Goal: Obtain resource: Download file/media

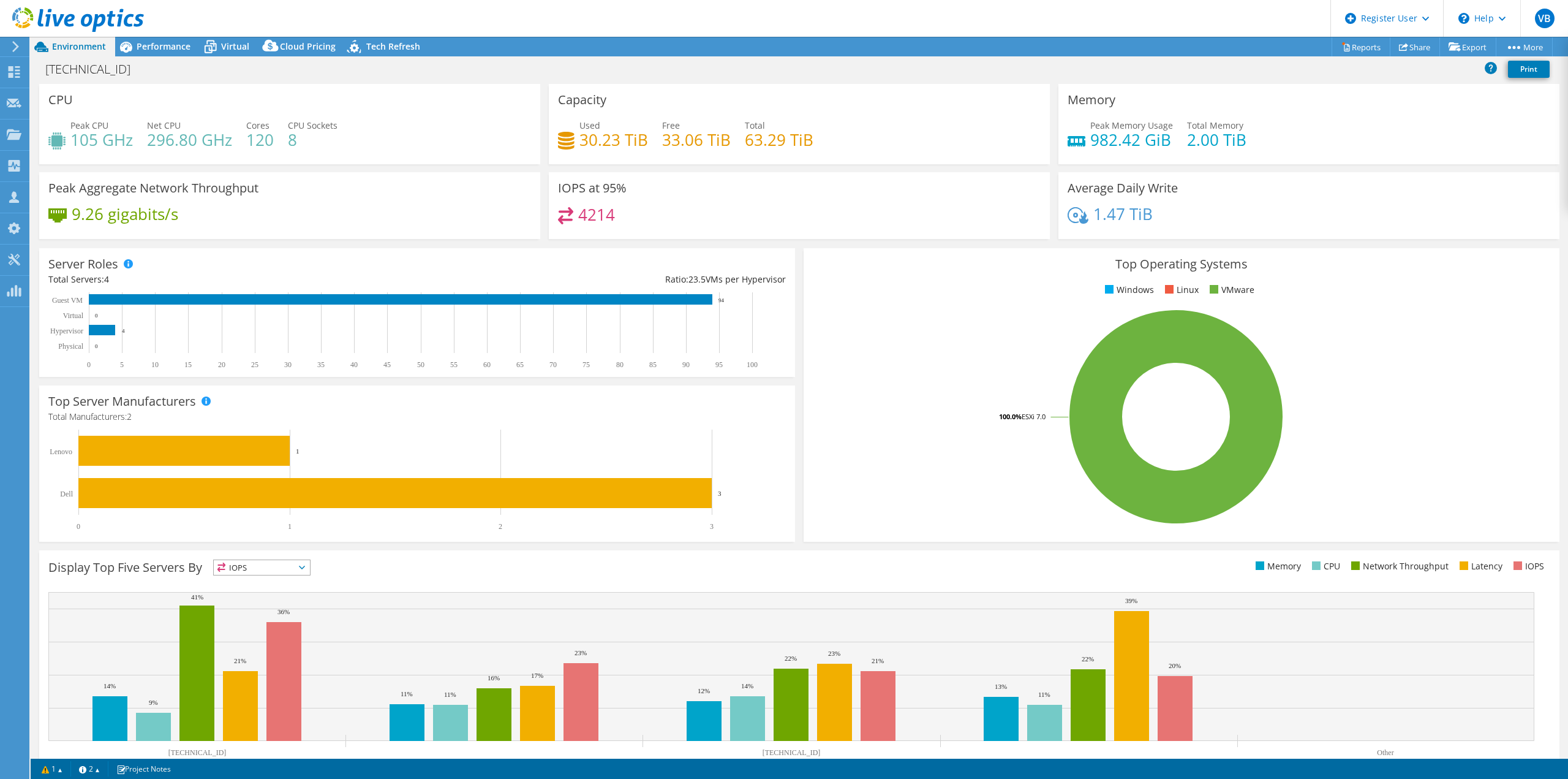
select select "USD"
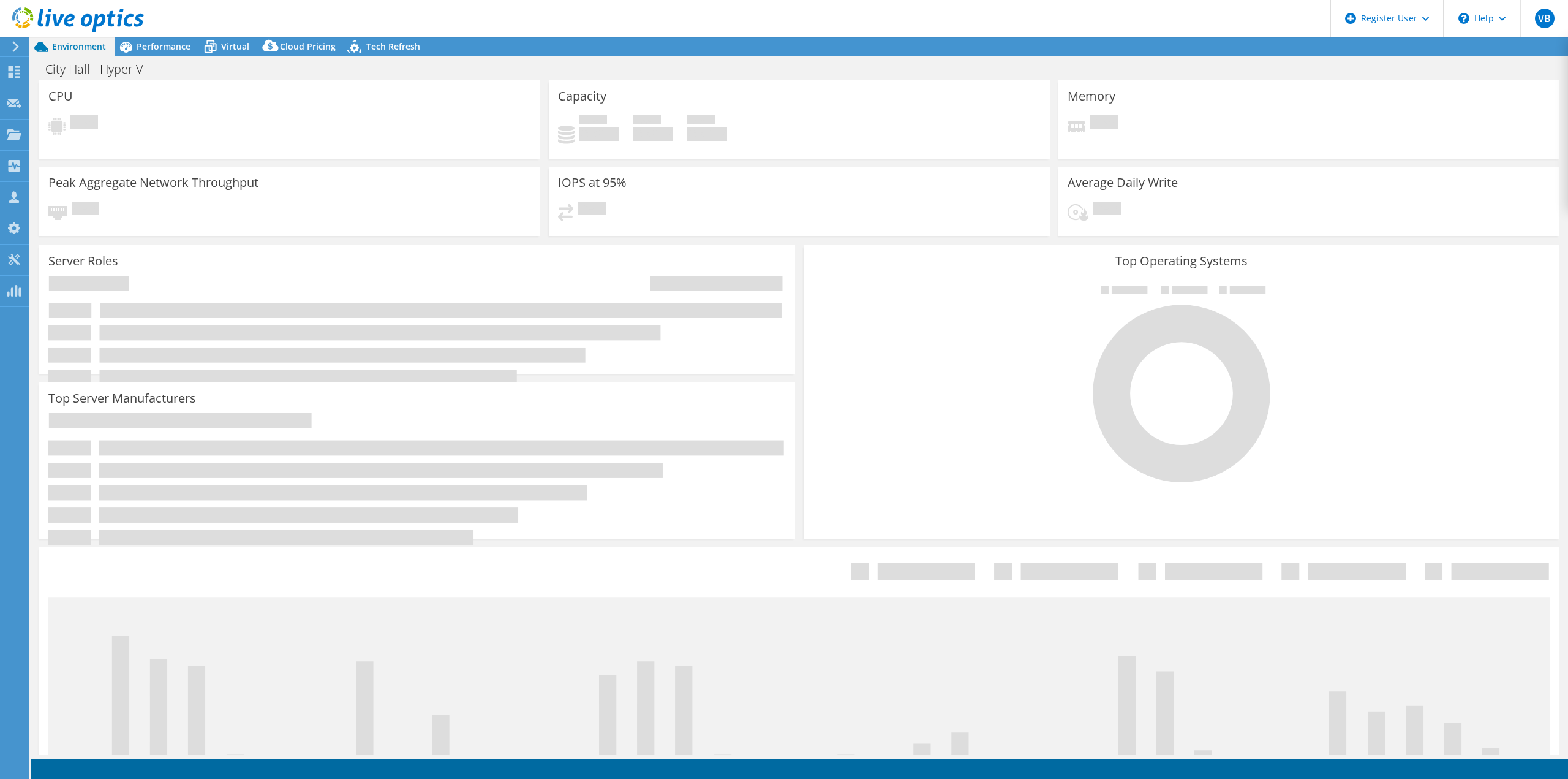
select select "USD"
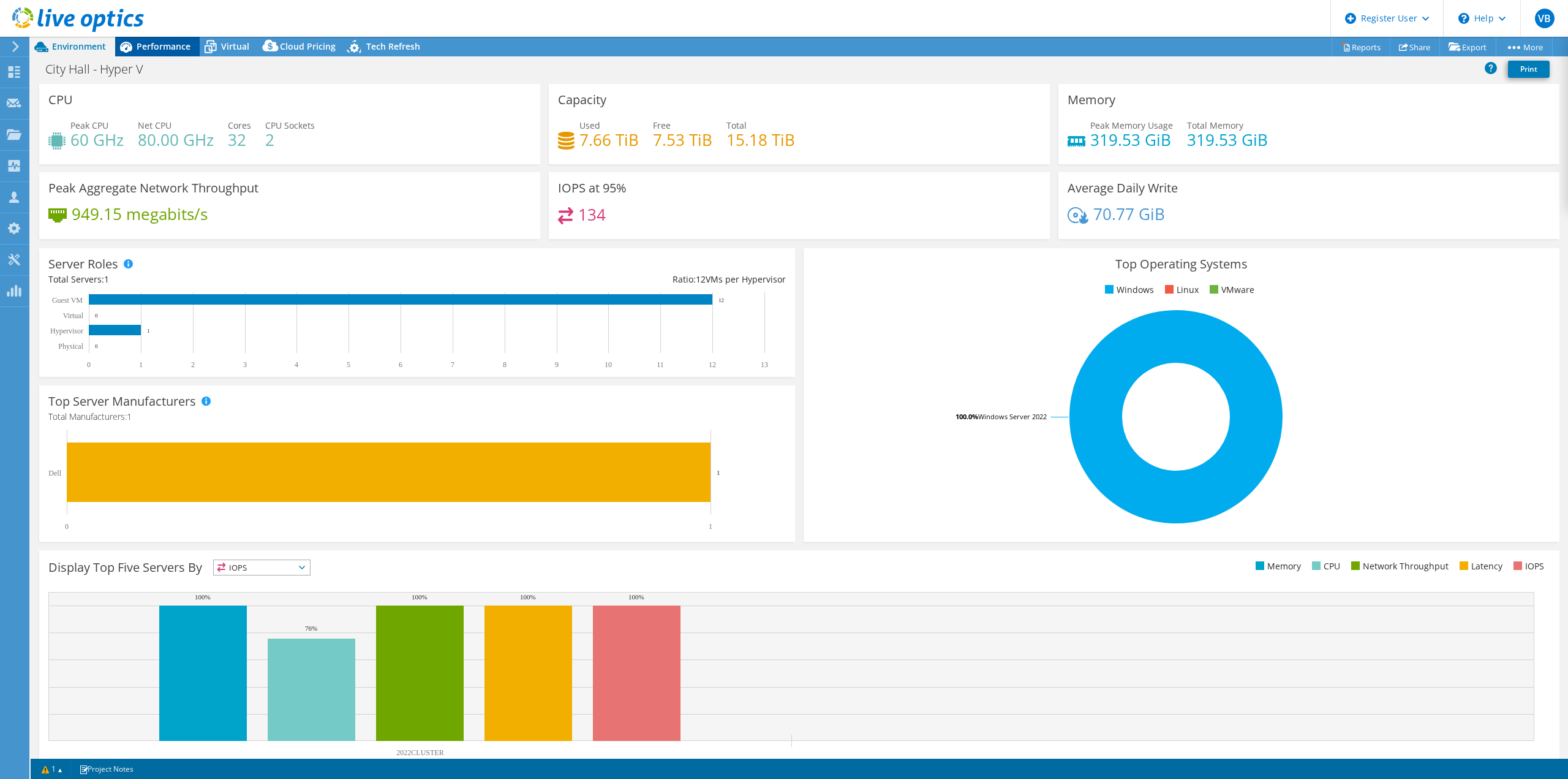
click at [167, 49] on span "Performance" at bounding box center [164, 46] width 54 height 12
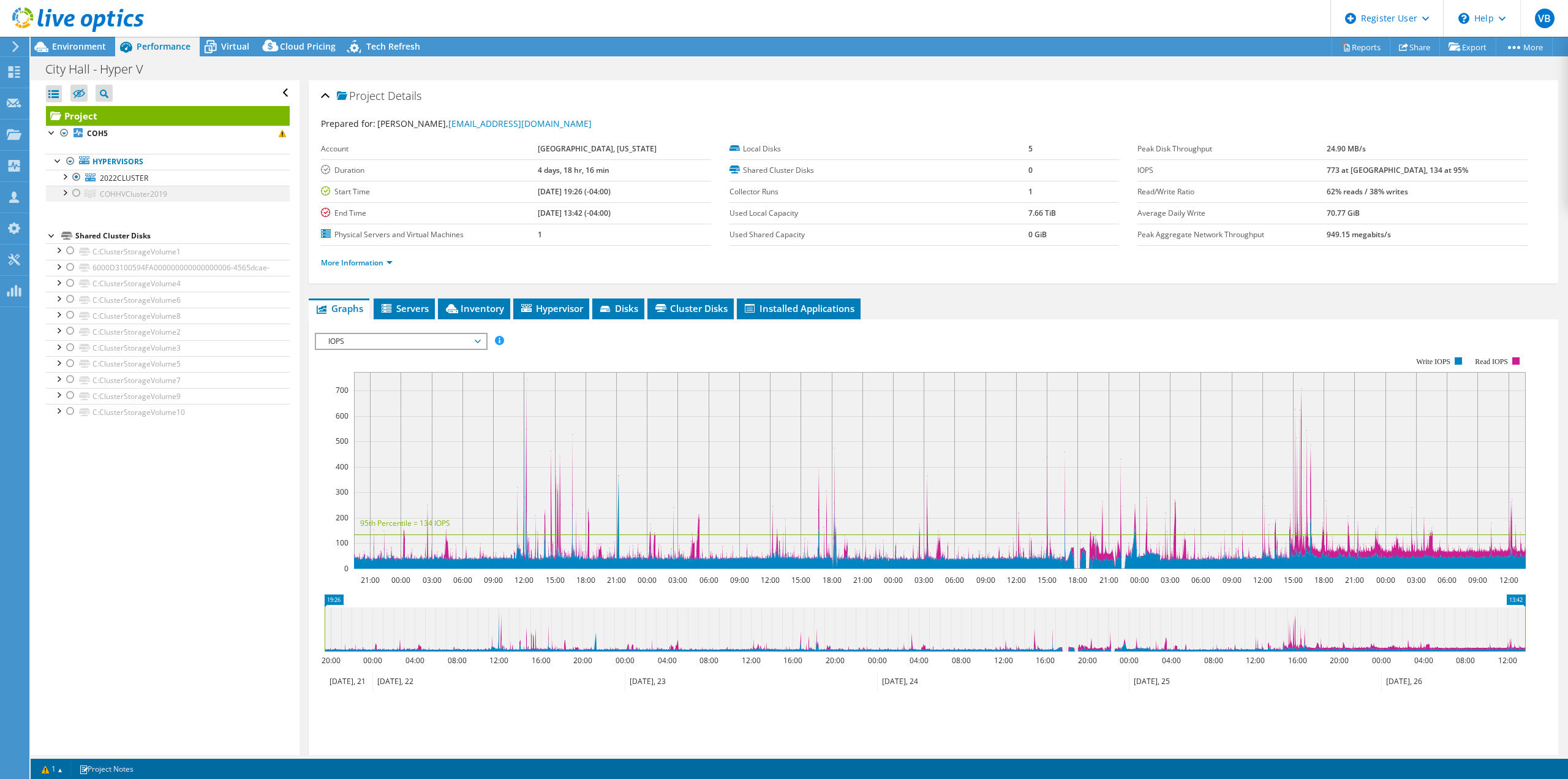
click at [73, 194] on div at bounding box center [76, 193] width 12 height 15
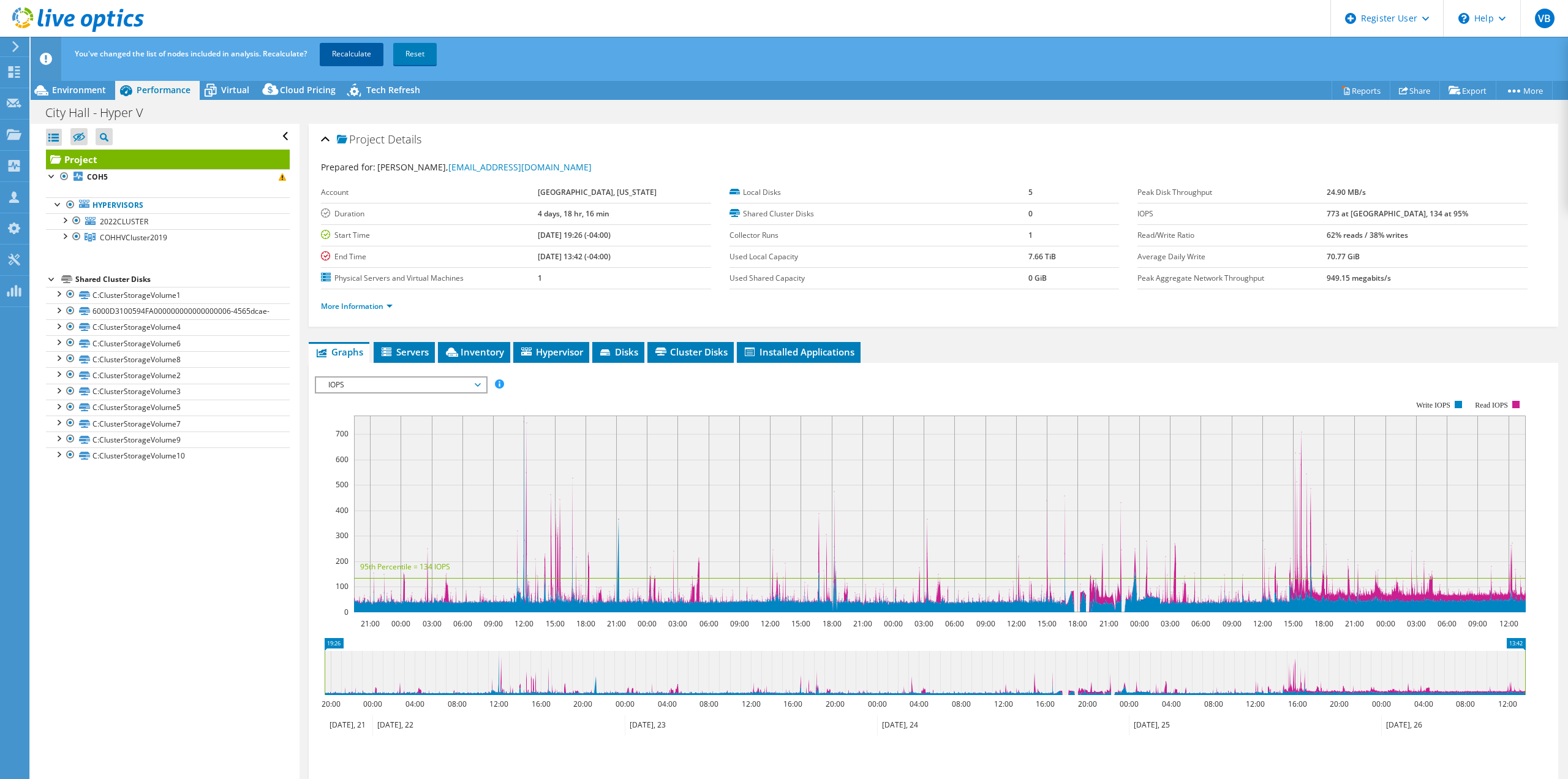
click at [347, 54] on link "Recalculate" at bounding box center [352, 54] width 64 height 22
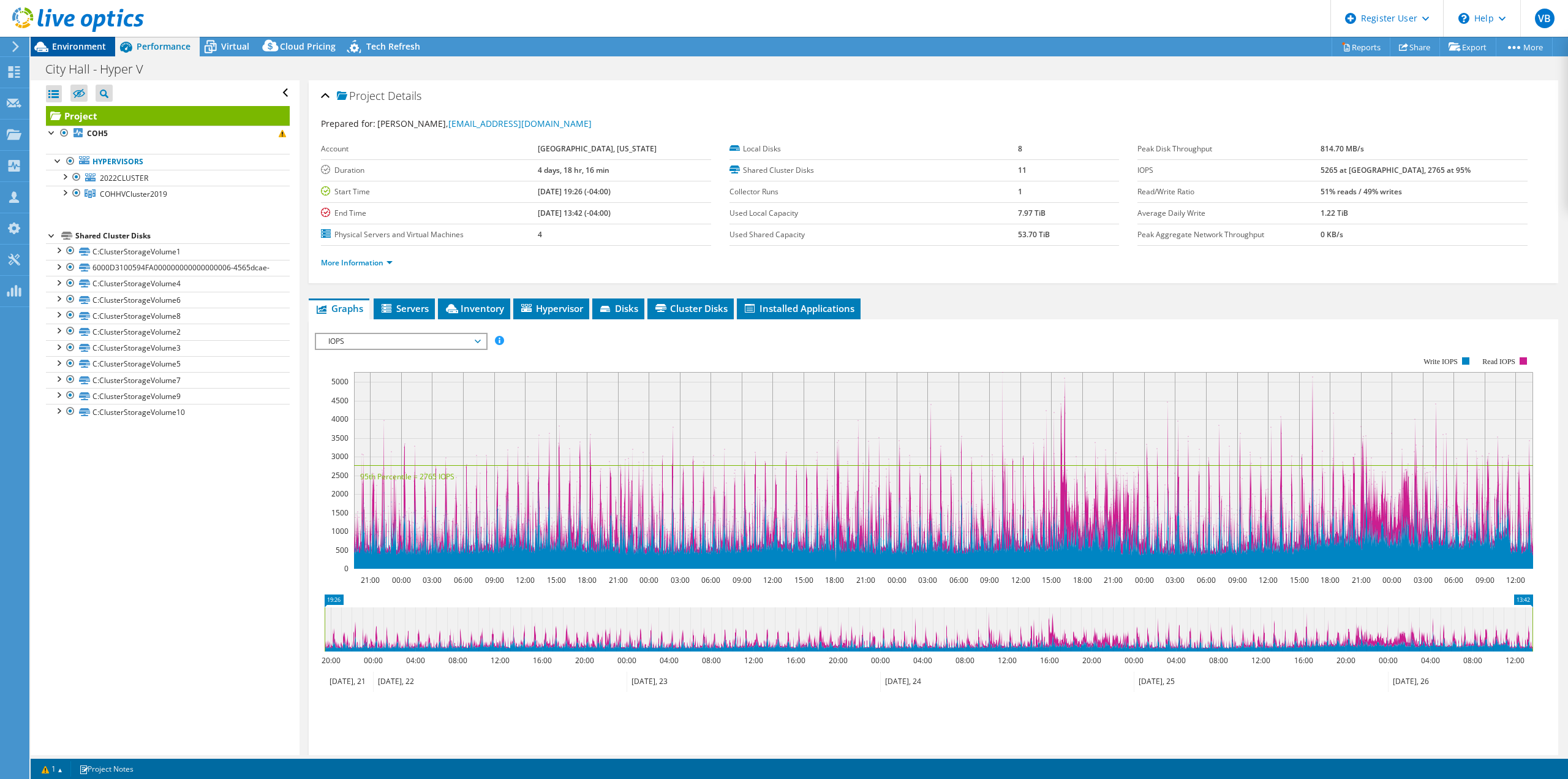
click at [88, 47] on span "Environment" at bounding box center [79, 46] width 54 height 12
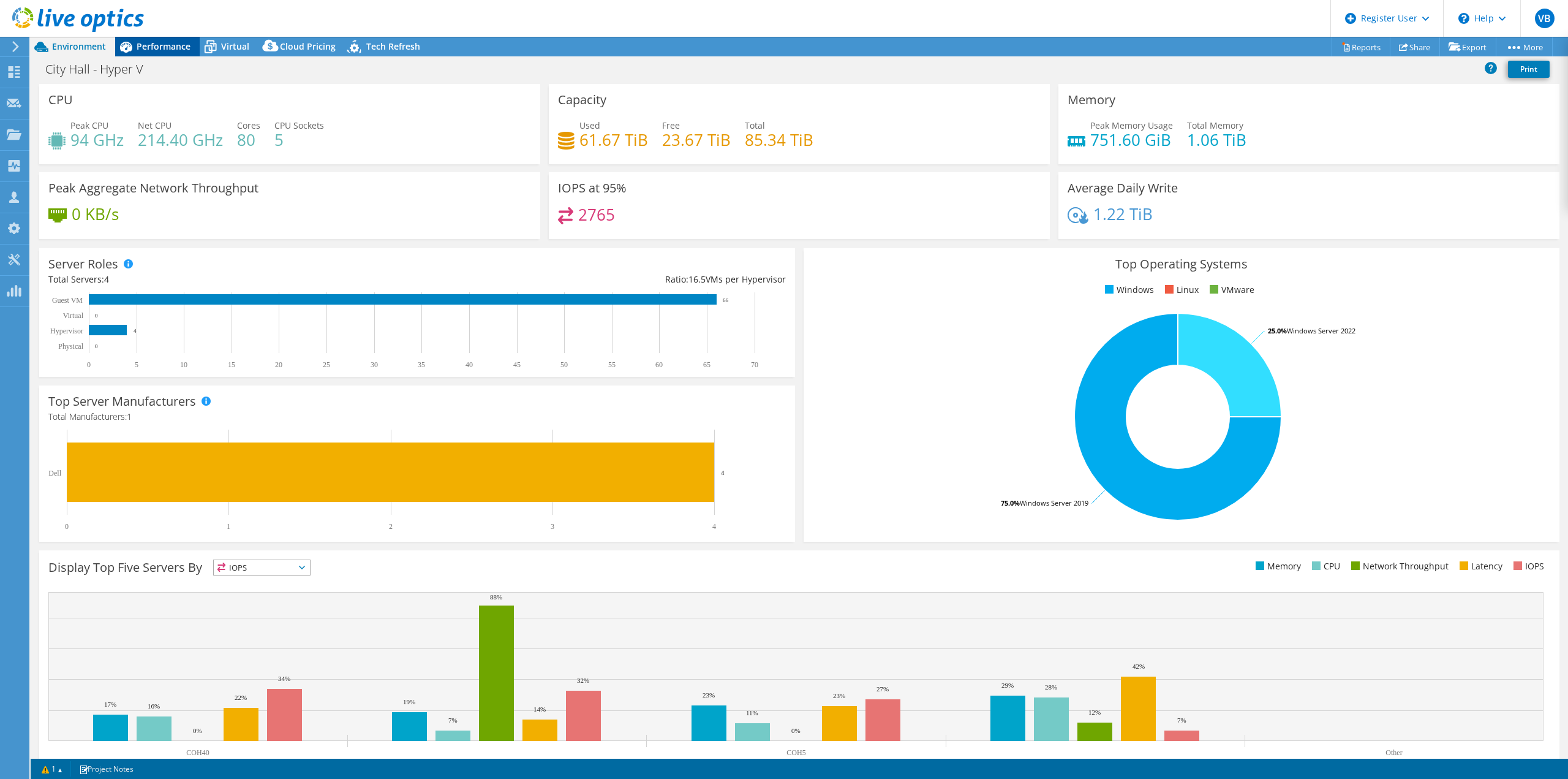
click at [143, 47] on span "Performance" at bounding box center [164, 46] width 54 height 12
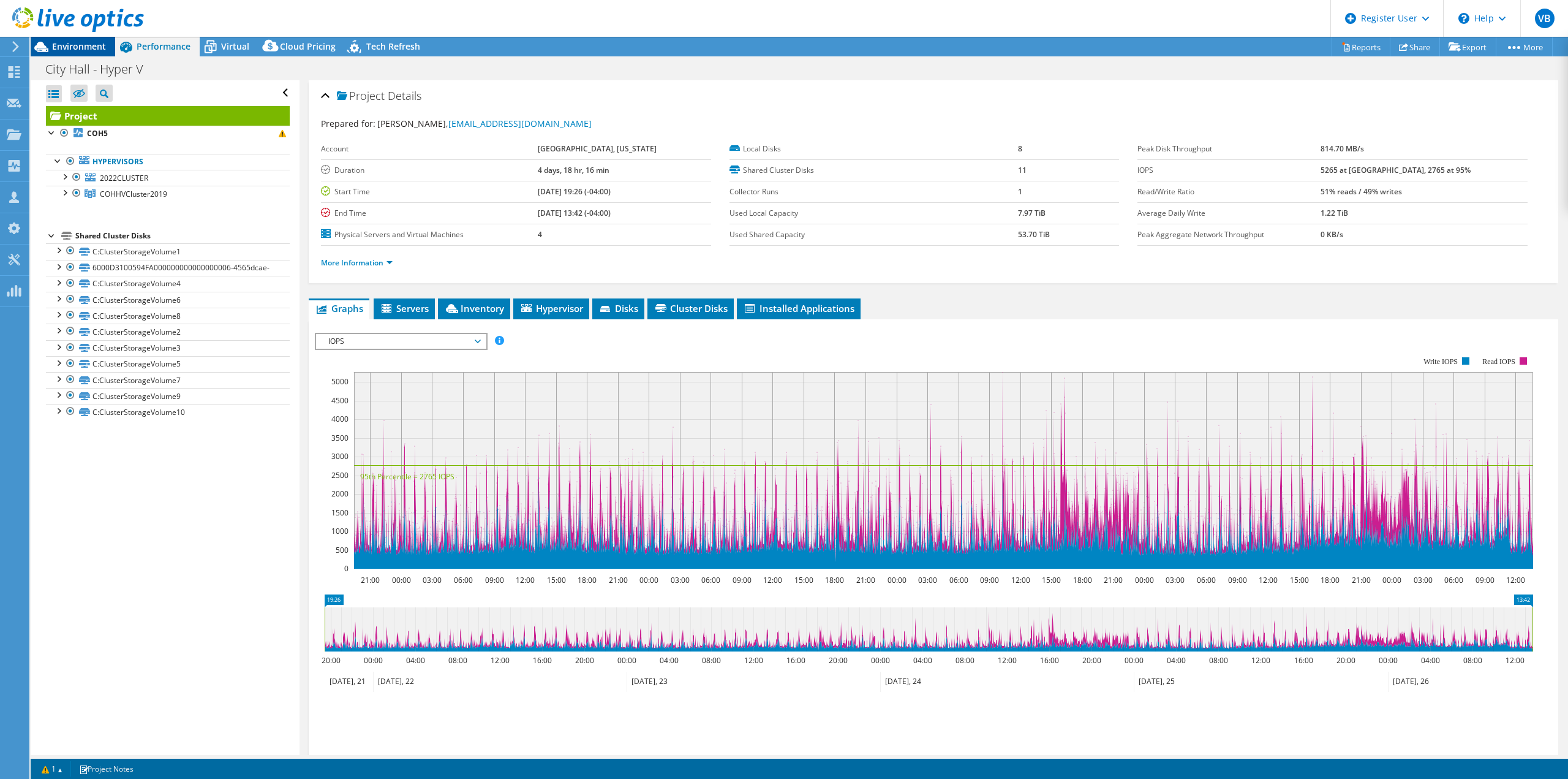
click at [88, 52] on div "Environment" at bounding box center [73, 46] width 84 height 20
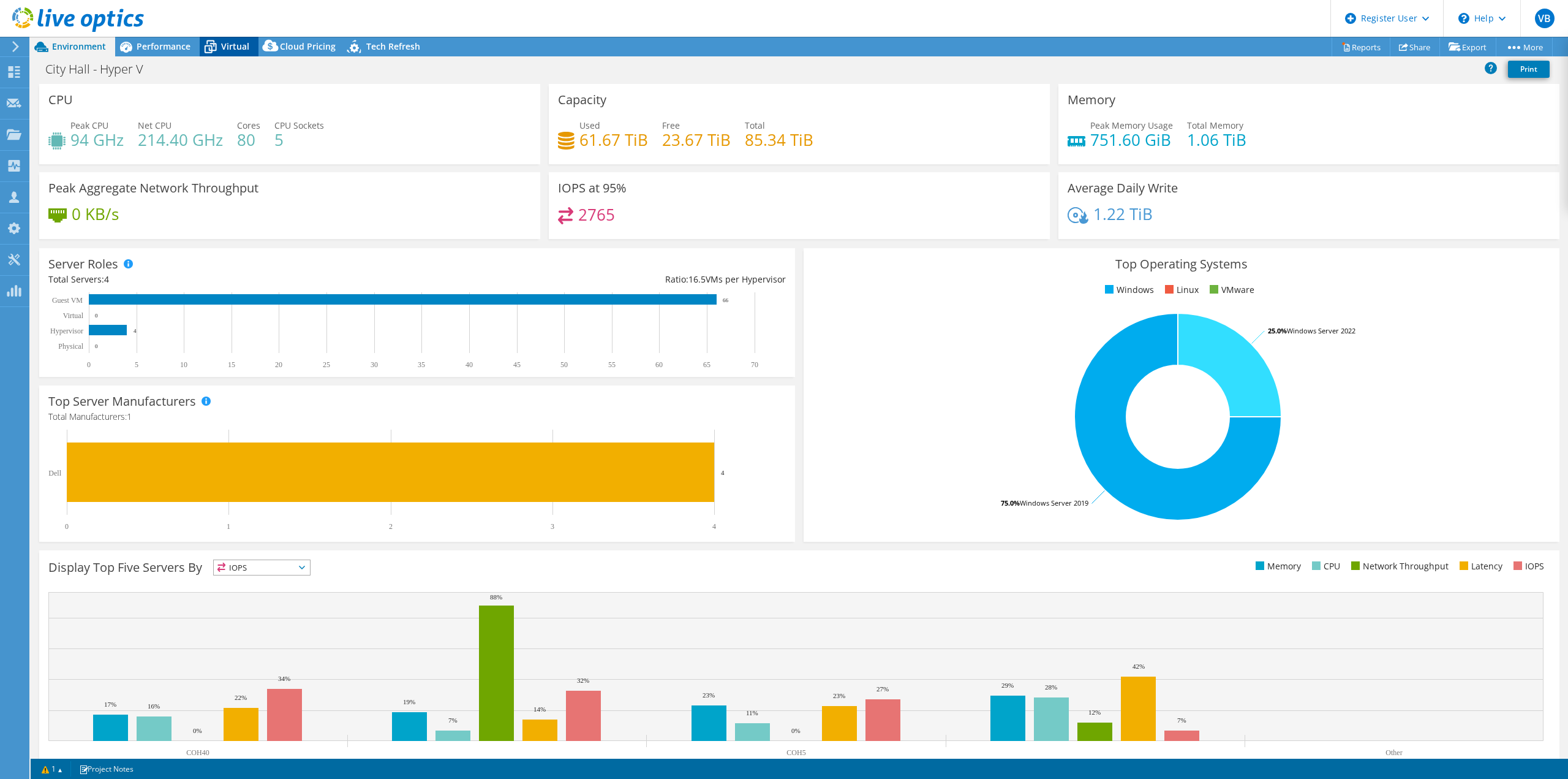
click at [228, 54] on div "Virtual" at bounding box center [229, 46] width 59 height 20
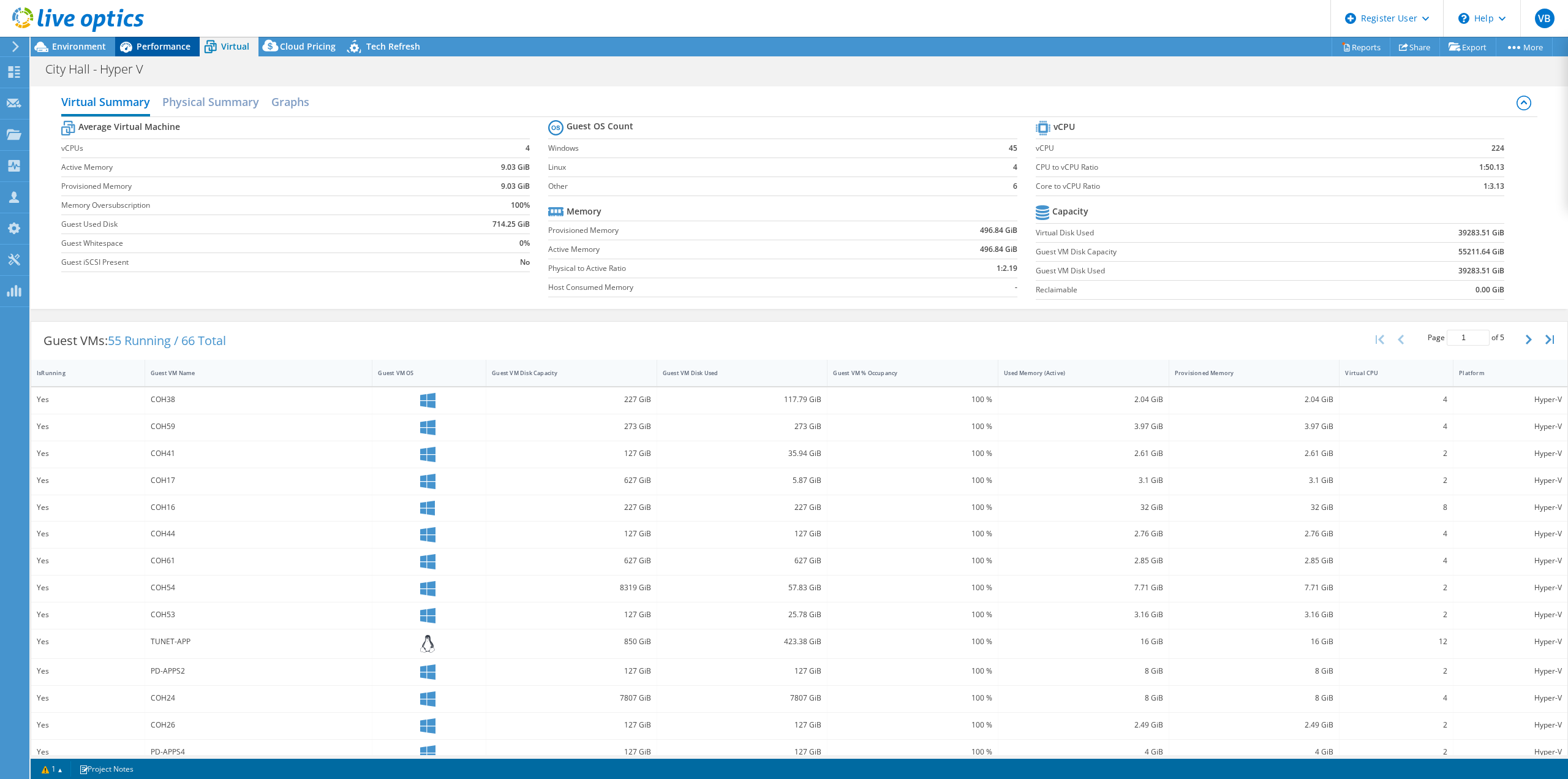
click at [175, 45] on span "Performance" at bounding box center [164, 46] width 54 height 12
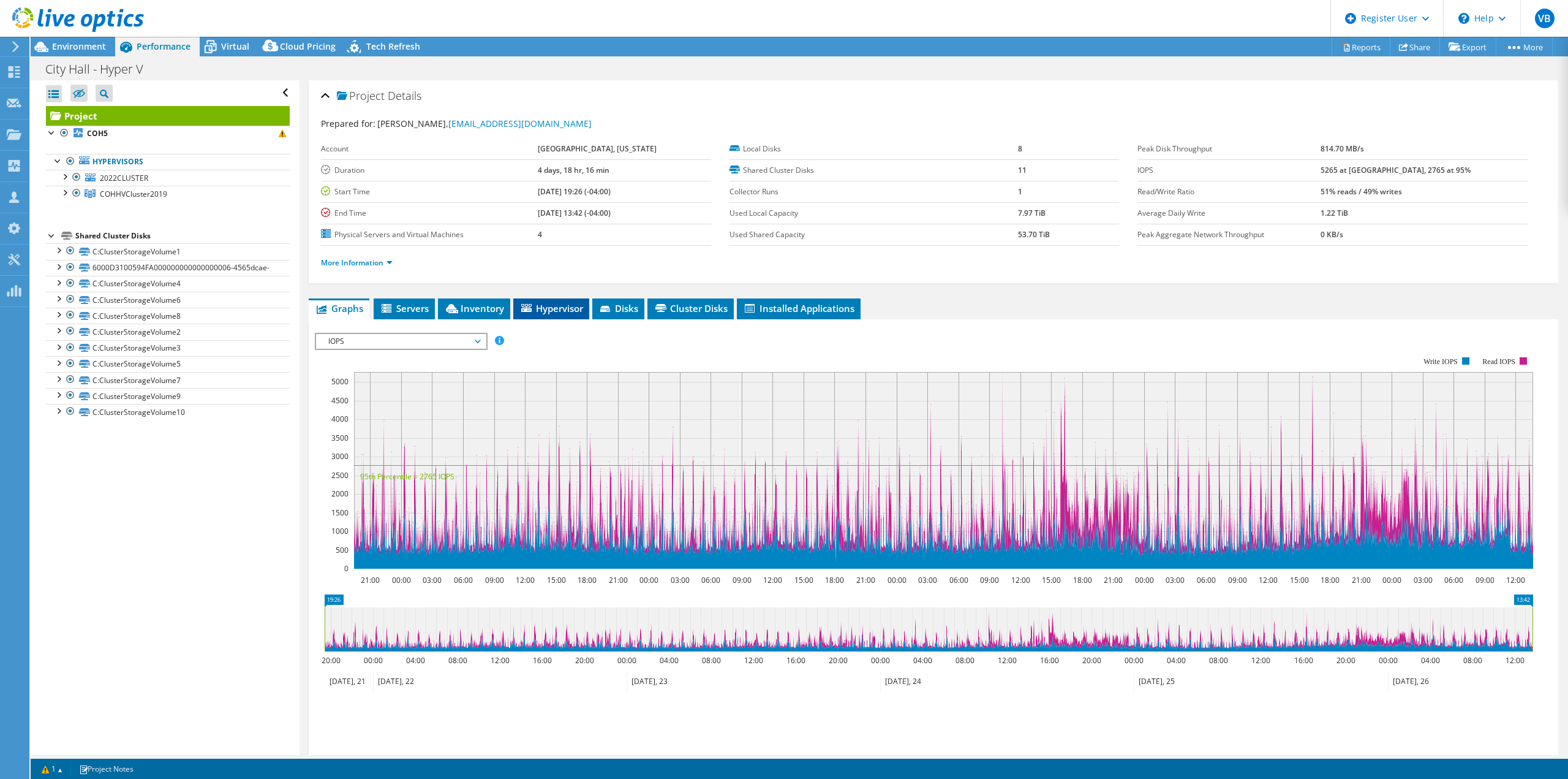
click at [579, 309] on span "Hypervisor" at bounding box center [552, 308] width 64 height 12
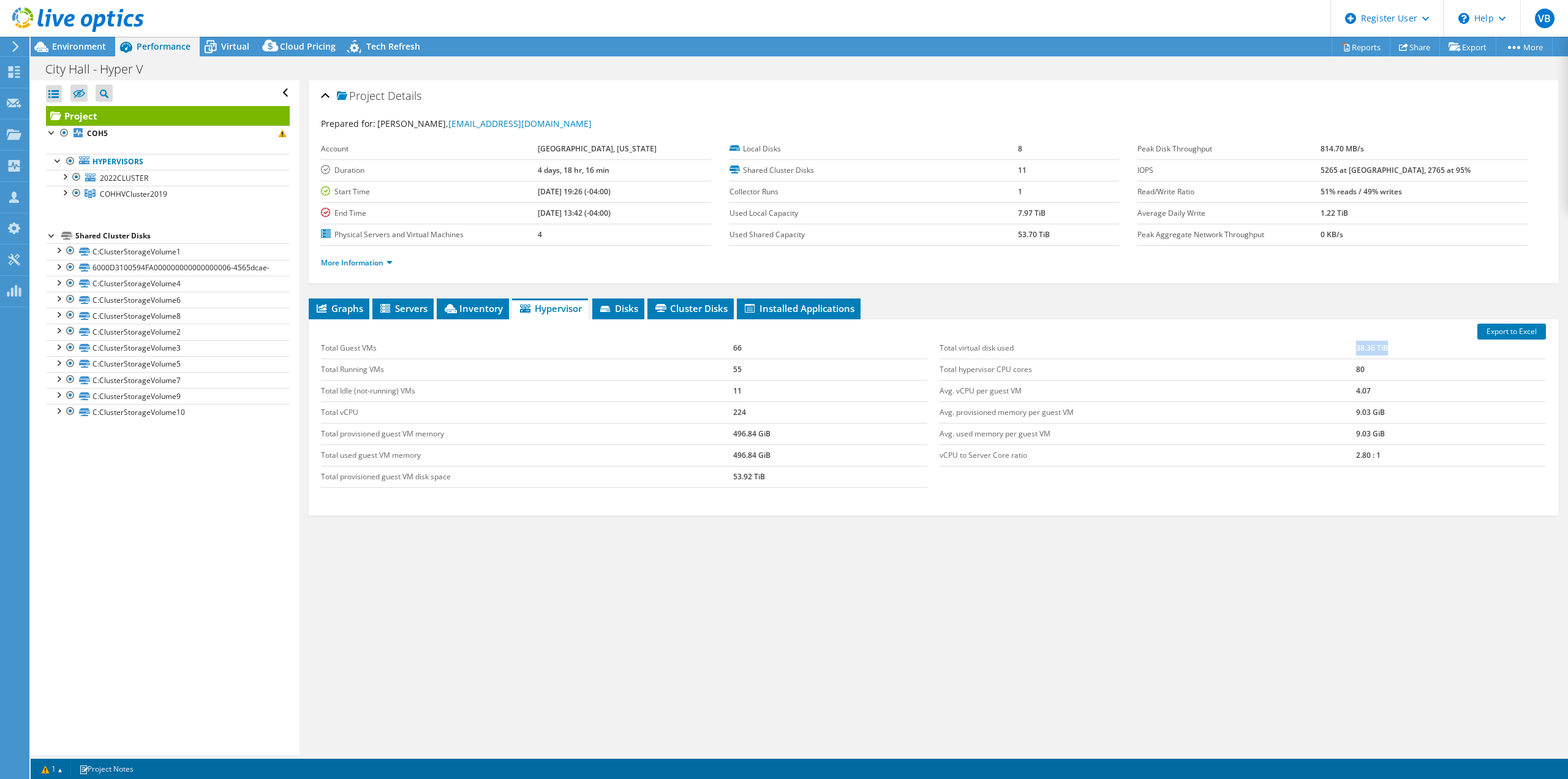
drag, startPoint x: 1340, startPoint y: 352, endPoint x: 1399, endPoint y: 348, distance: 59.1
click at [1399, 348] on tr "Total virtual disk used 38.36 TiB" at bounding box center [1243, 349] width 607 height 22
click at [241, 43] on span "Virtual" at bounding box center [235, 46] width 28 height 12
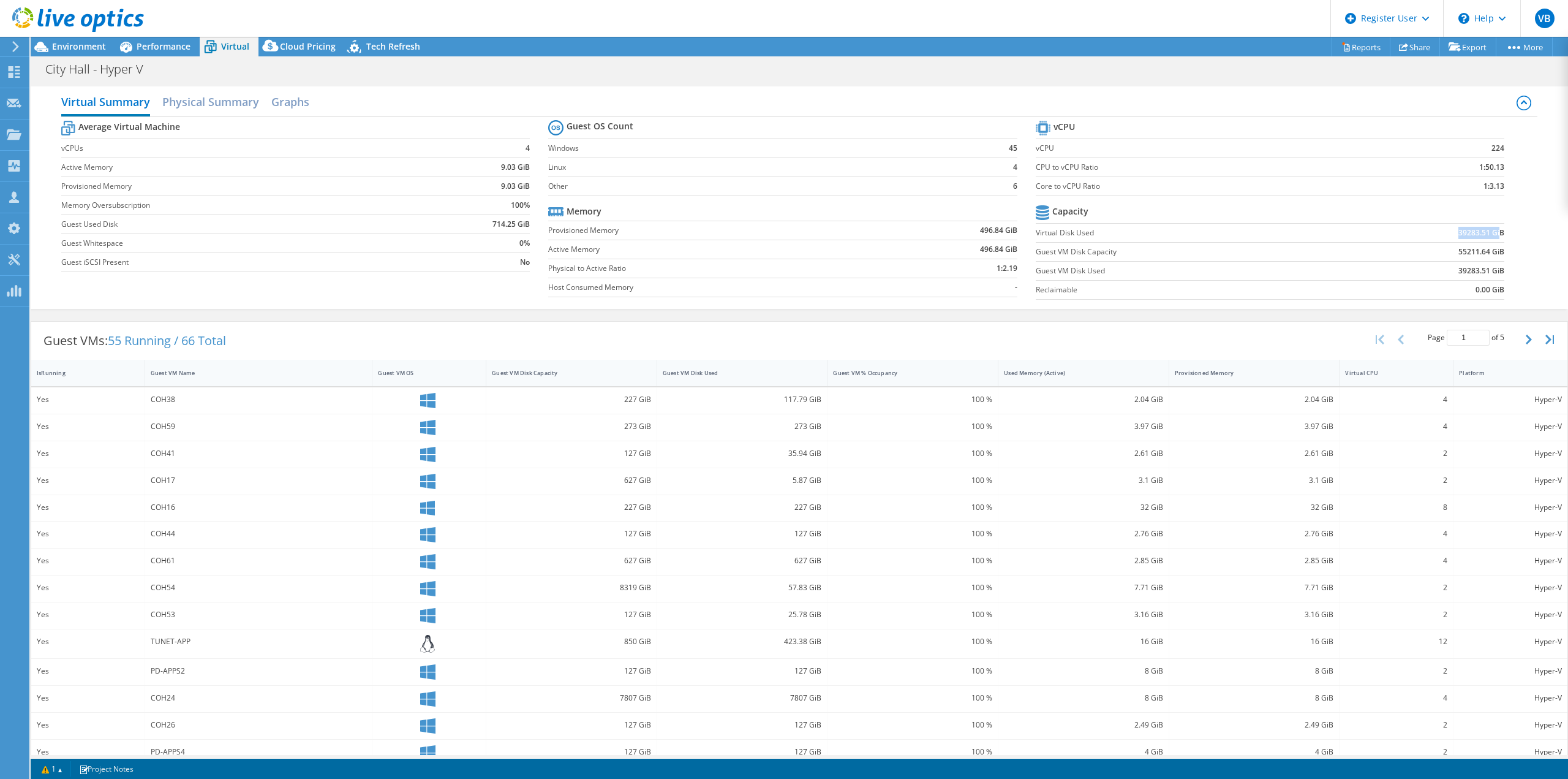
drag, startPoint x: 1447, startPoint y: 228, endPoint x: 1491, endPoint y: 237, distance: 44.9
click at [1491, 237] on td "39283.51 GiB" at bounding box center [1422, 233] width 162 height 19
click at [174, 50] on span "Performance" at bounding box center [164, 46] width 54 height 12
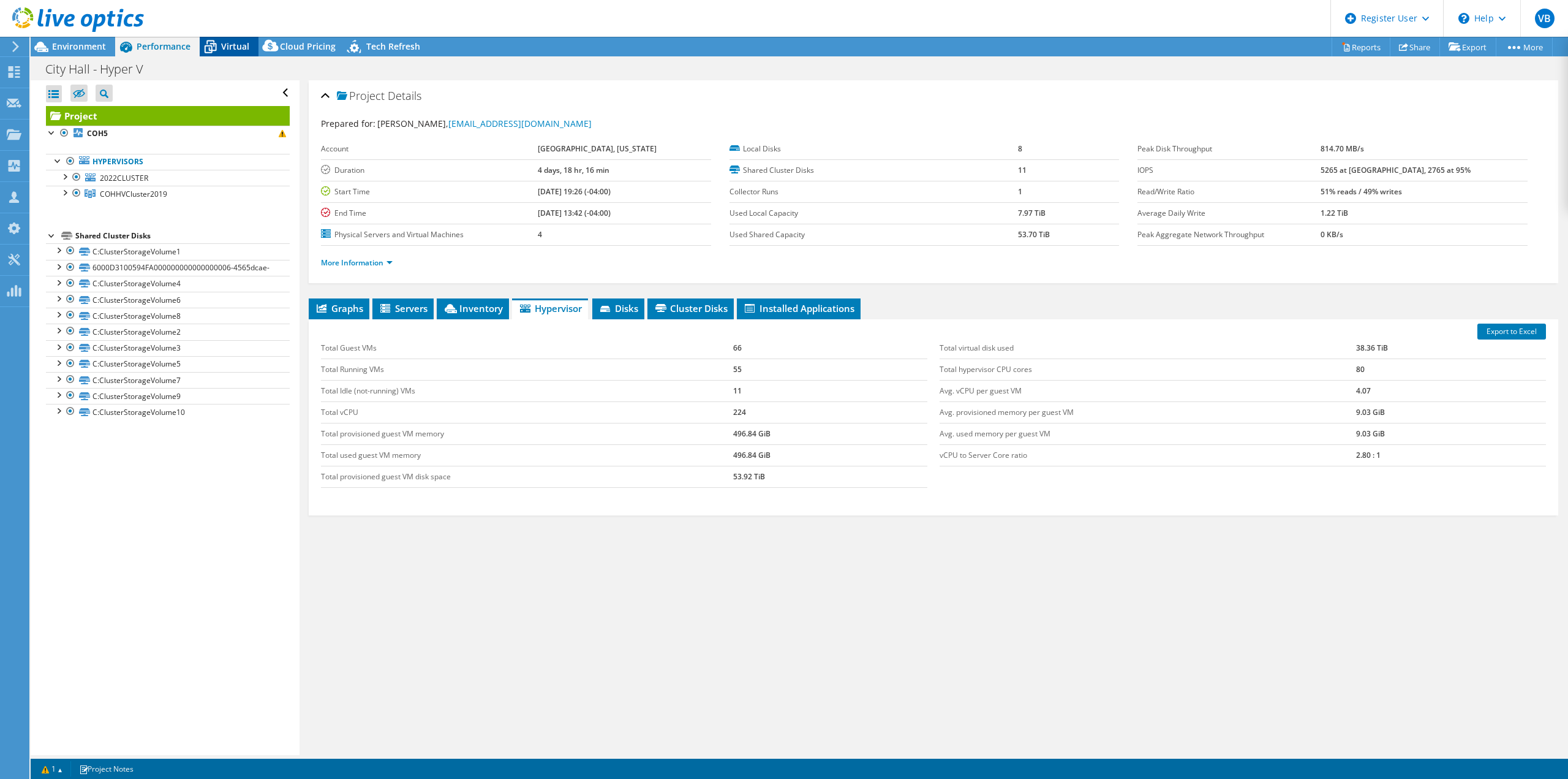
click at [213, 47] on icon at bounding box center [210, 47] width 12 height 10
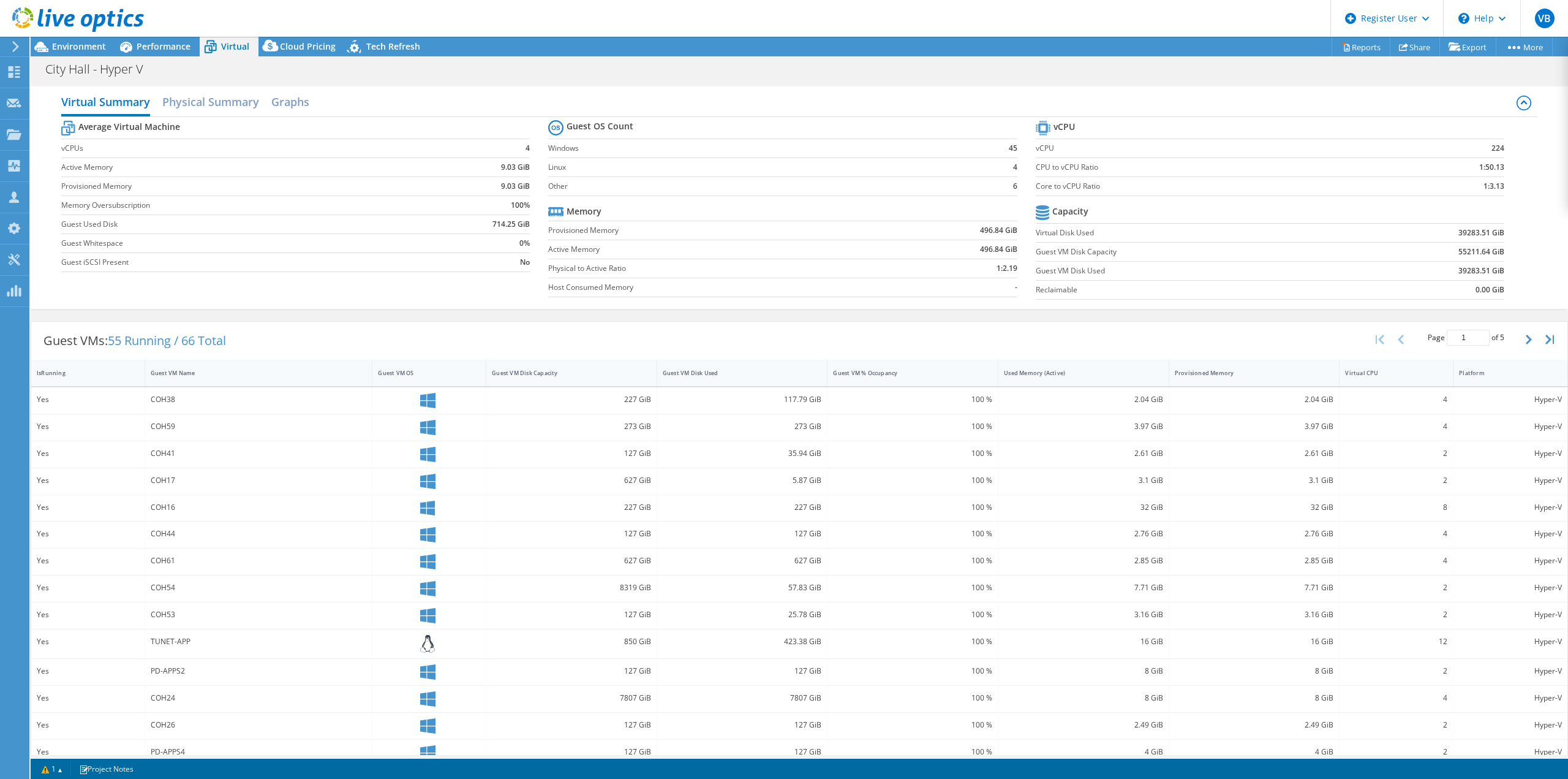
click at [1445, 287] on td "0.00 GiB" at bounding box center [1422, 290] width 162 height 19
click at [1358, 49] on link "Reports" at bounding box center [1361, 47] width 59 height 19
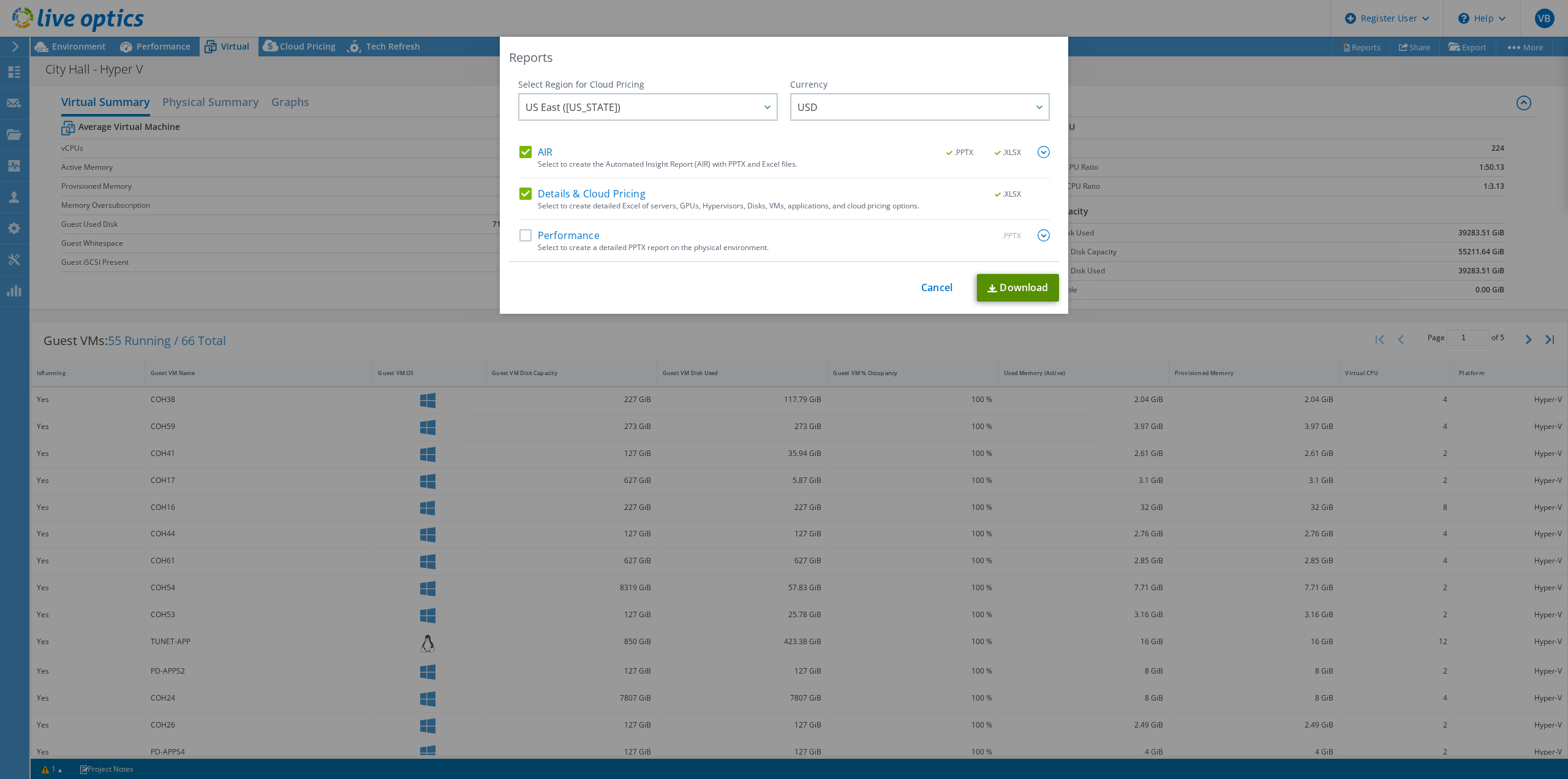
click at [1011, 297] on link "Download" at bounding box center [1018, 287] width 82 height 28
click at [940, 288] on link "Cancel" at bounding box center [936, 288] width 31 height 12
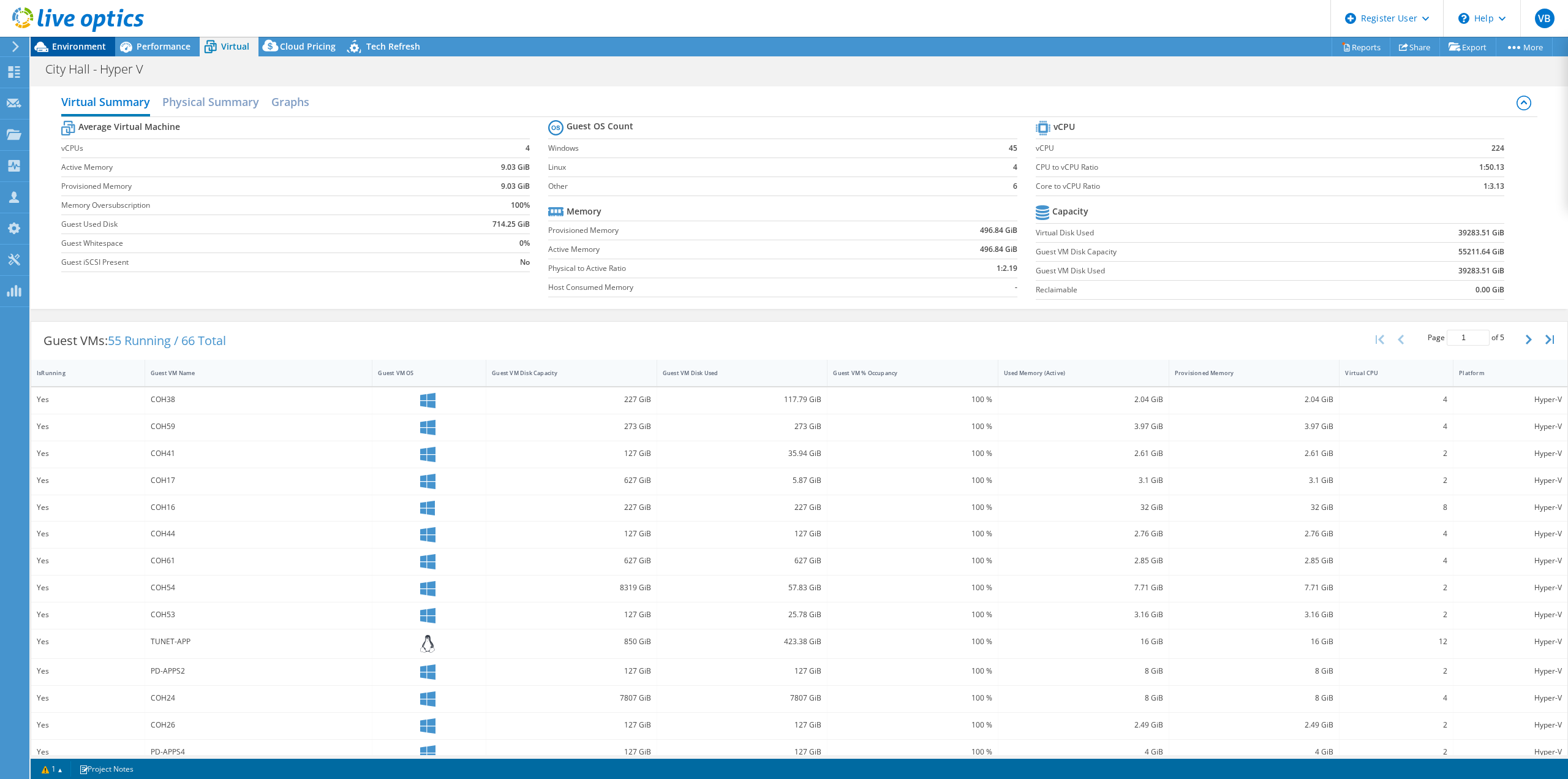
click at [88, 51] on span "Environment" at bounding box center [79, 46] width 54 height 12
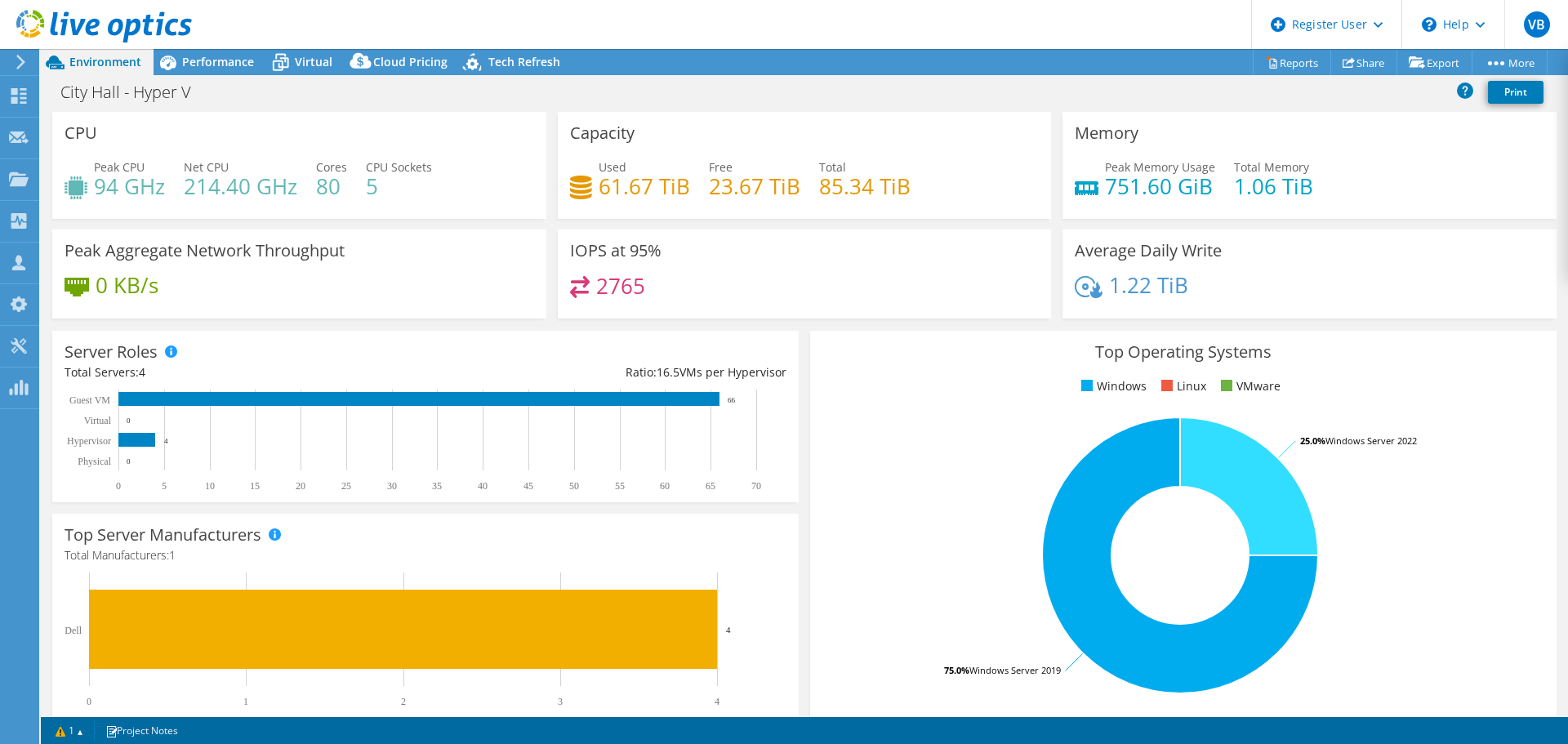
click at [807, 268] on div "IOPS at 95% 2765" at bounding box center [804, 274] width 494 height 89
drag, startPoint x: 678, startPoint y: 188, endPoint x: 595, endPoint y: 189, distance: 83.0
click at [598, 189] on h4 "61.67 TiB" at bounding box center [643, 186] width 91 height 18
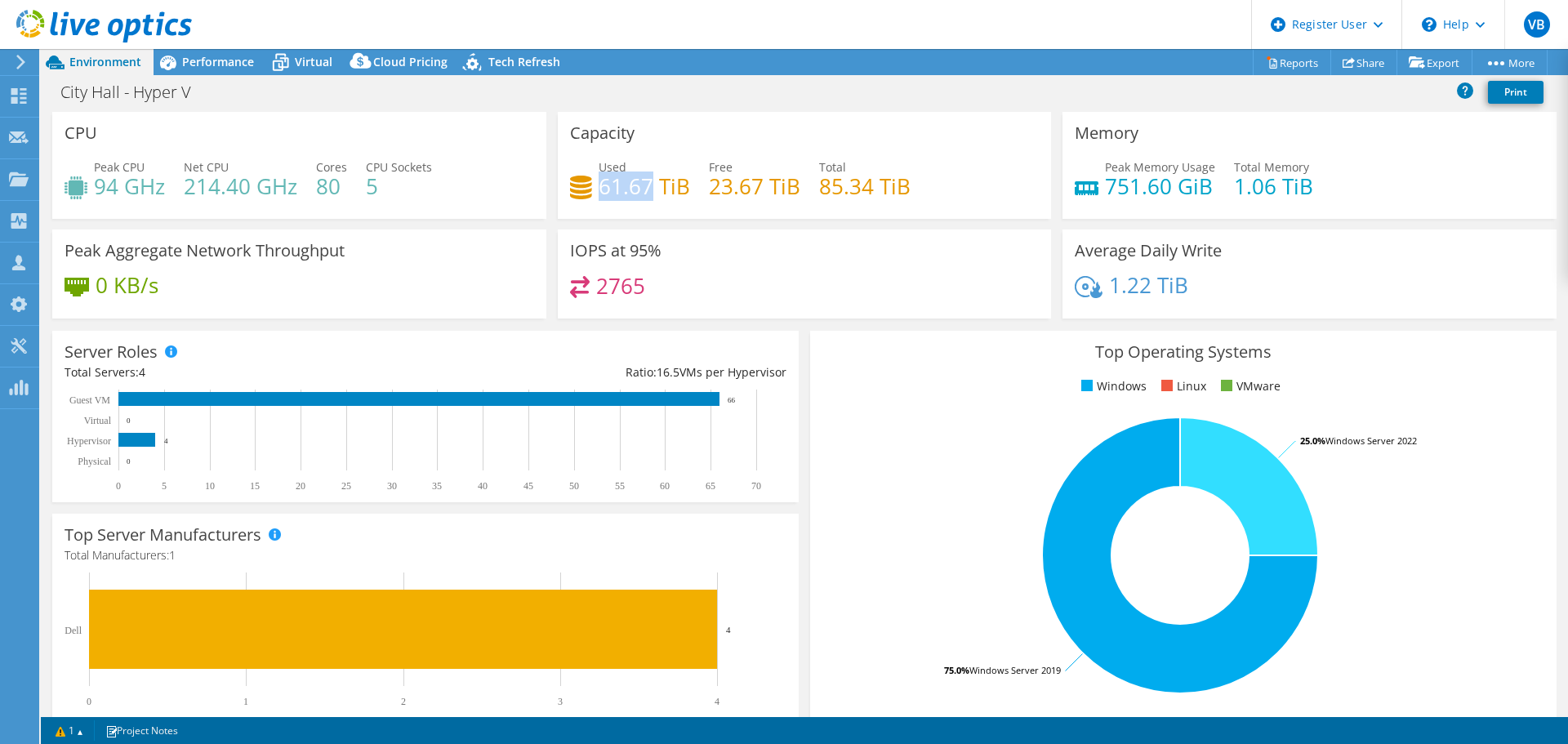
drag, startPoint x: 595, startPoint y: 189, endPoint x: 643, endPoint y: 187, distance: 48.0
click at [643, 187] on h4 "61.67 TiB" at bounding box center [643, 186] width 91 height 18
click at [644, 195] on h4 "61.67 TiB" at bounding box center [643, 186] width 91 height 18
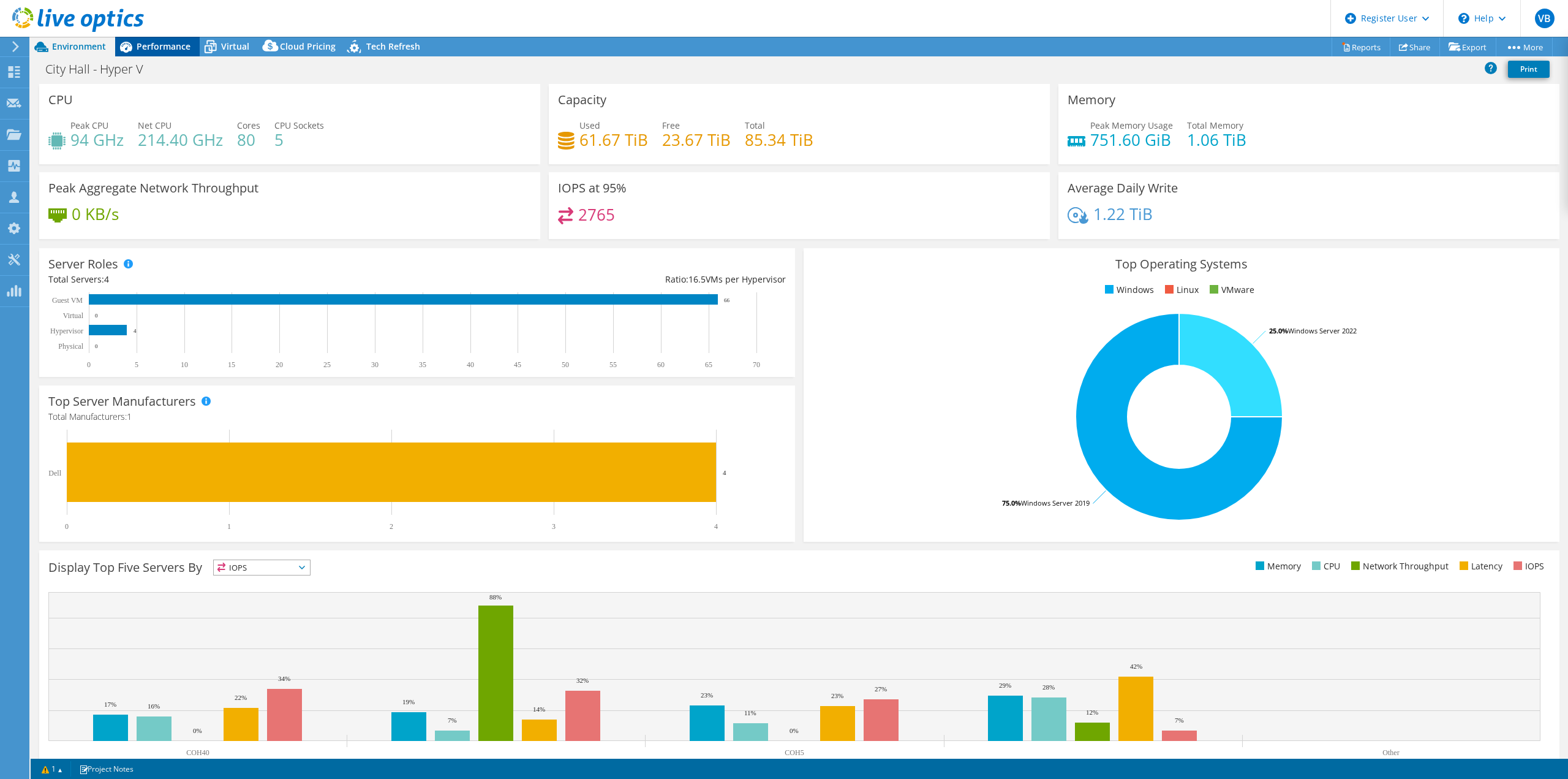
click at [128, 46] on icon at bounding box center [126, 47] width 12 height 11
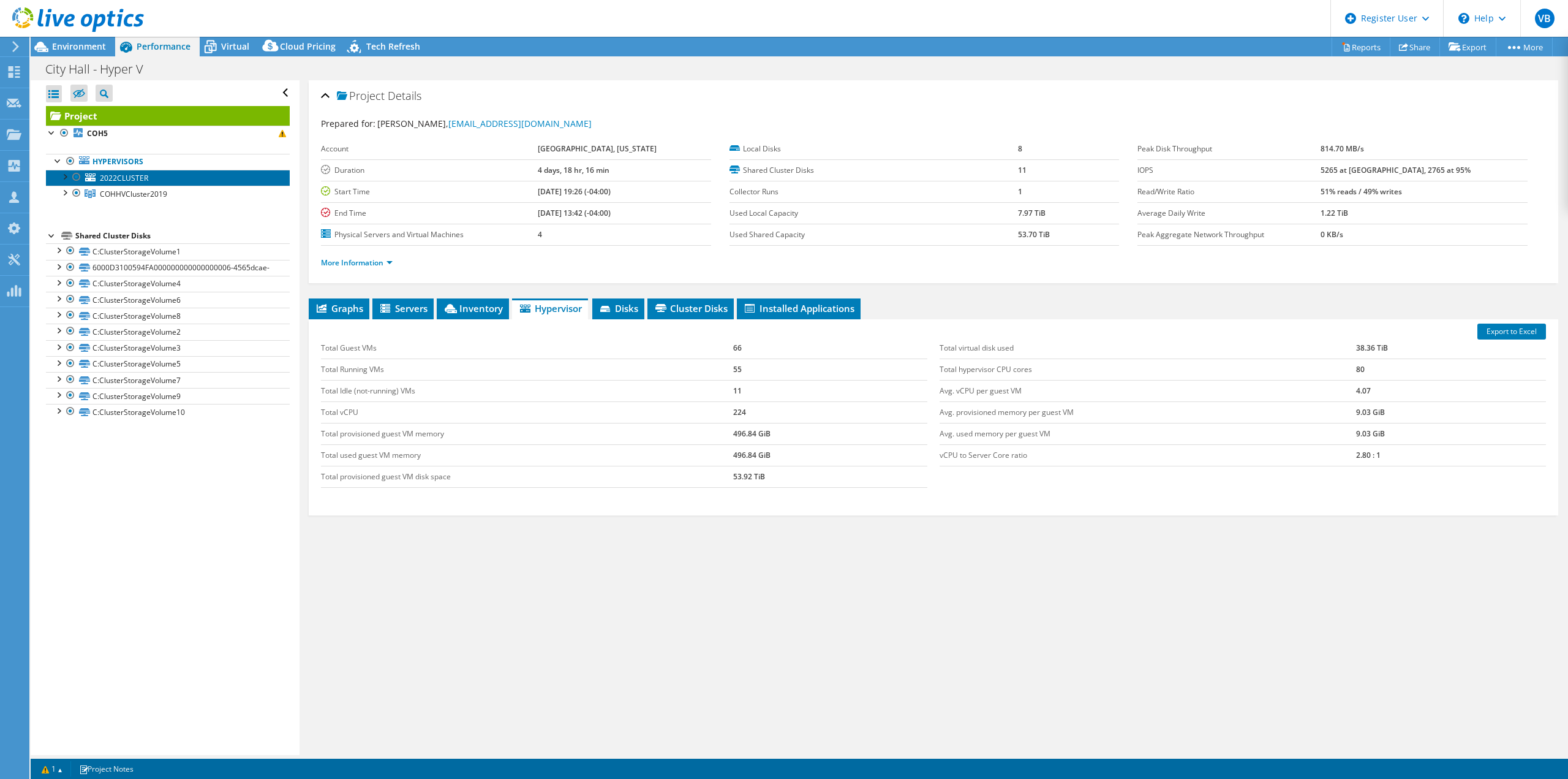
click at [151, 180] on link "2022CLUSTER" at bounding box center [167, 177] width 244 height 16
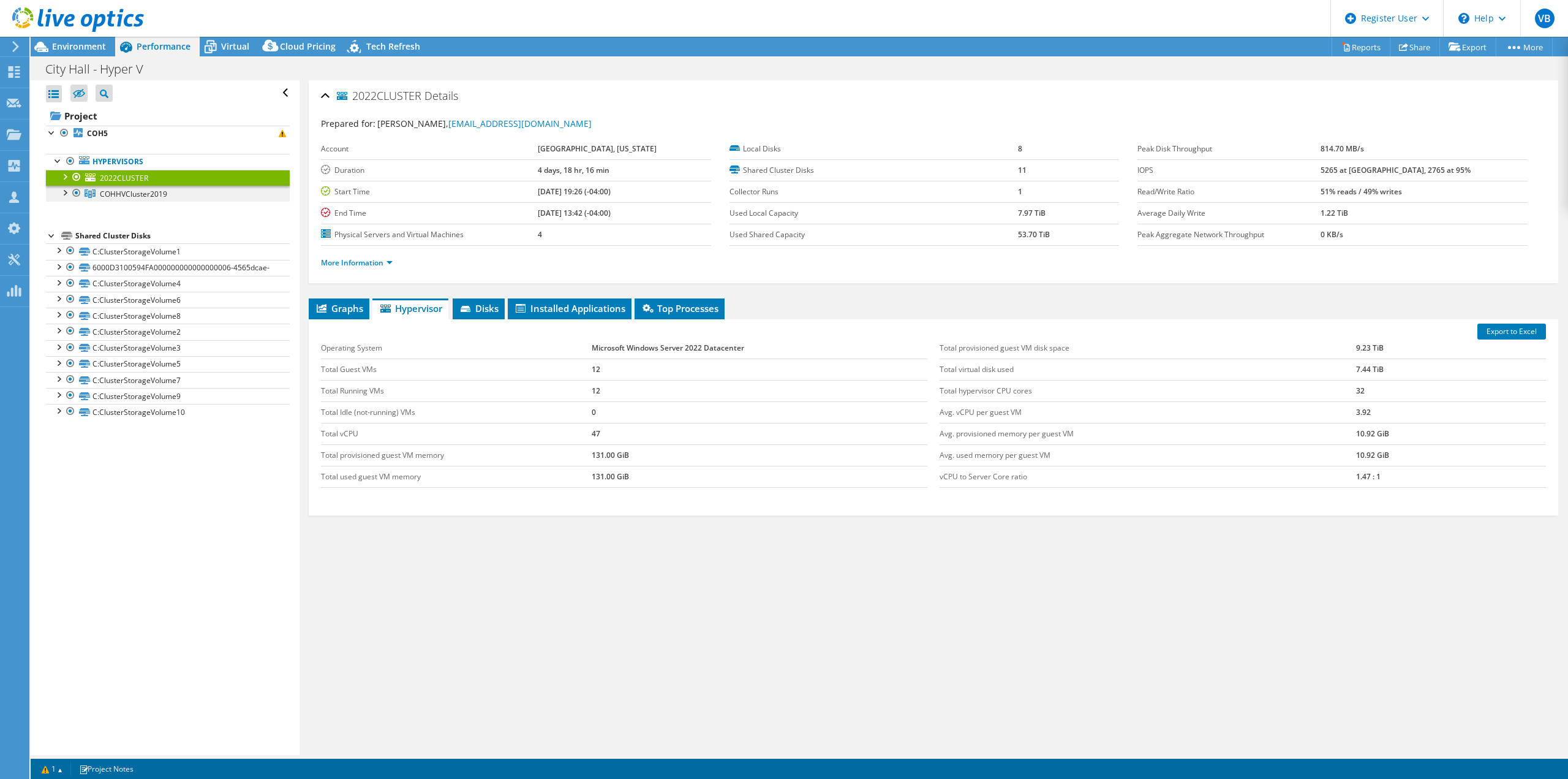
click at [153, 201] on link "COHHVCluster2019" at bounding box center [167, 193] width 244 height 16
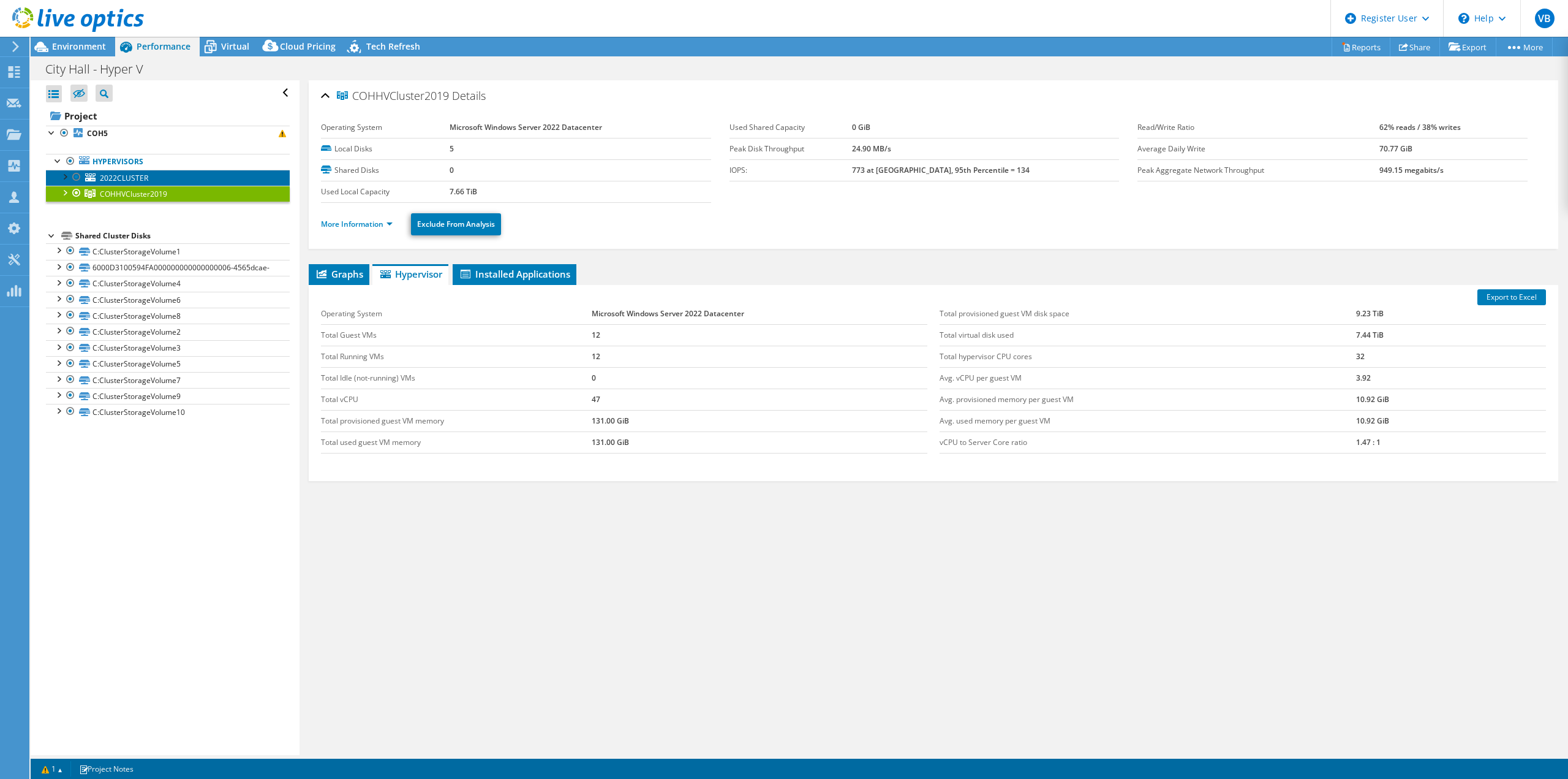
click at [166, 176] on link "2022CLUSTER" at bounding box center [167, 177] width 244 height 16
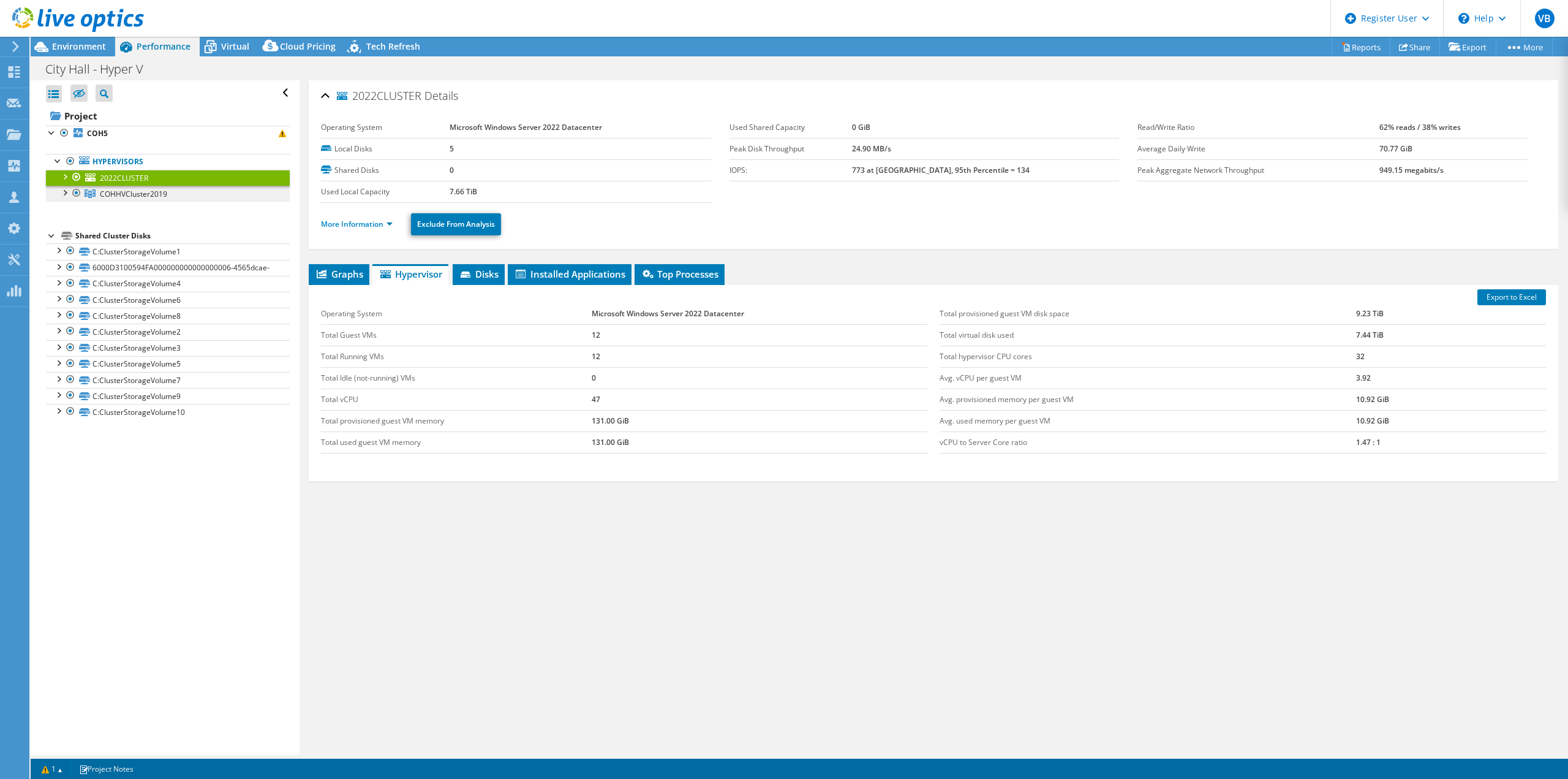
click at [169, 200] on link "COHHVCluster2019" at bounding box center [167, 193] width 244 height 16
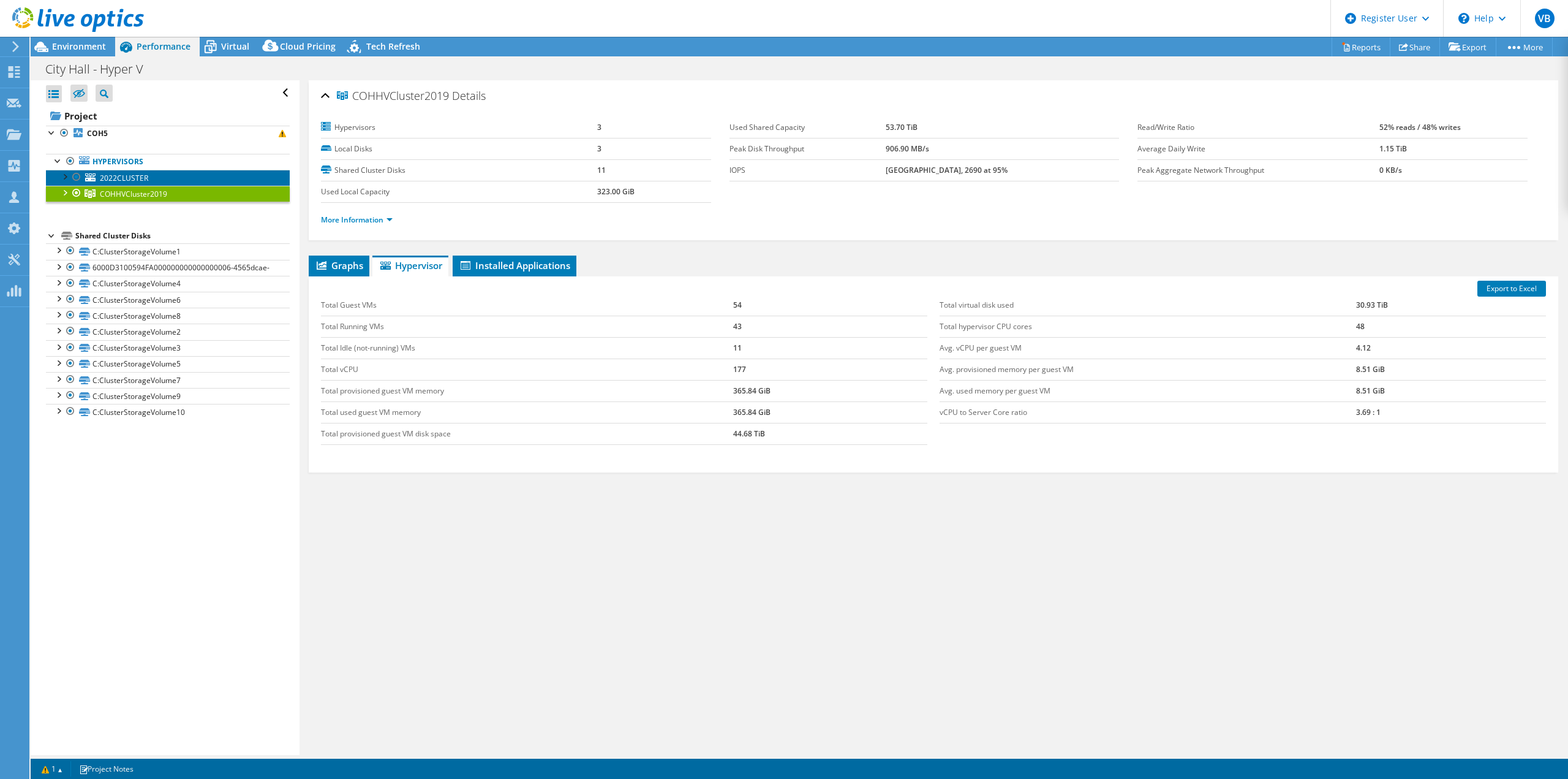
click at [179, 178] on link "2022CLUSTER" at bounding box center [167, 177] width 244 height 16
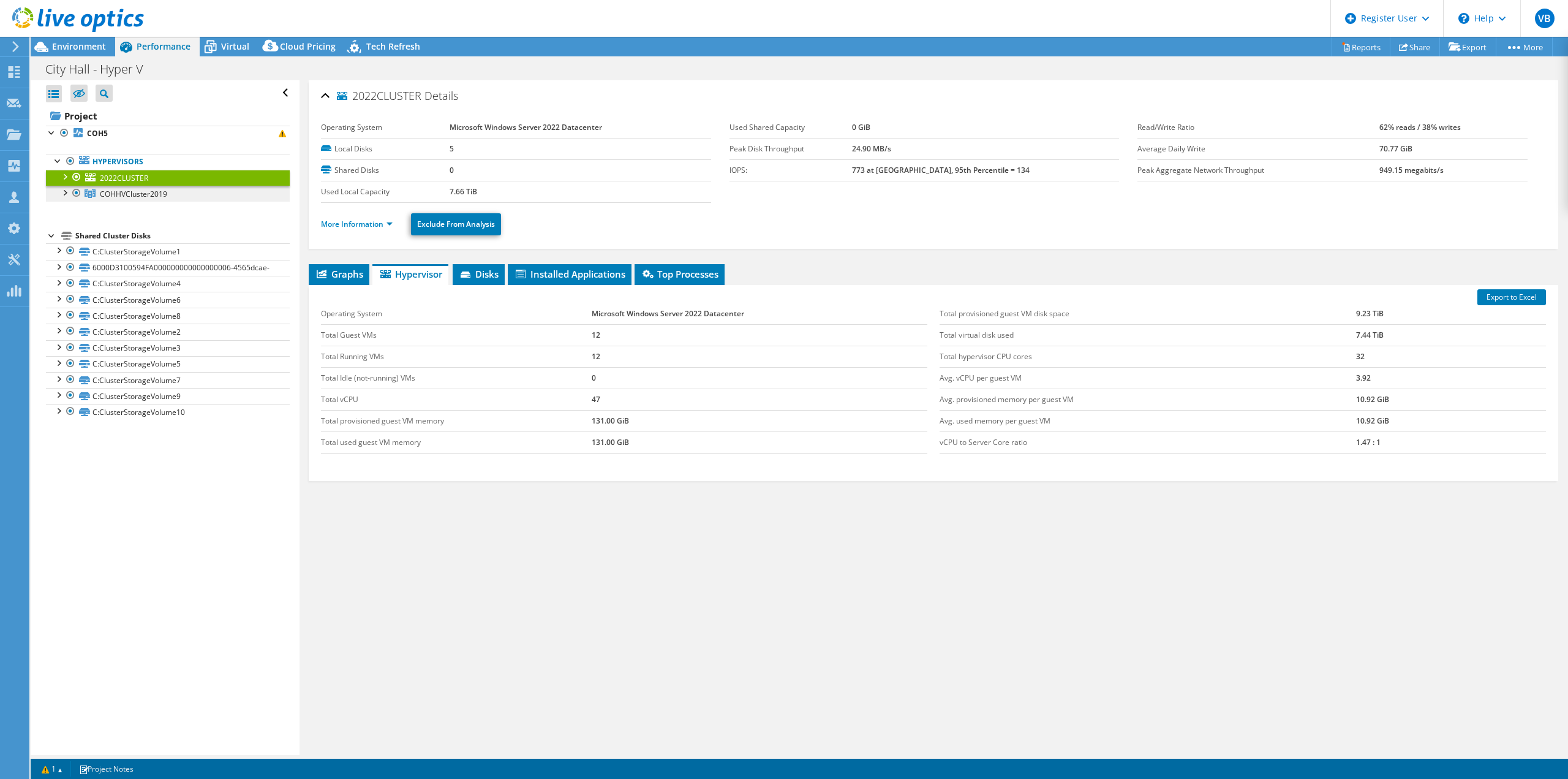
click at [179, 193] on link "COHHVCluster2019" at bounding box center [167, 193] width 244 height 16
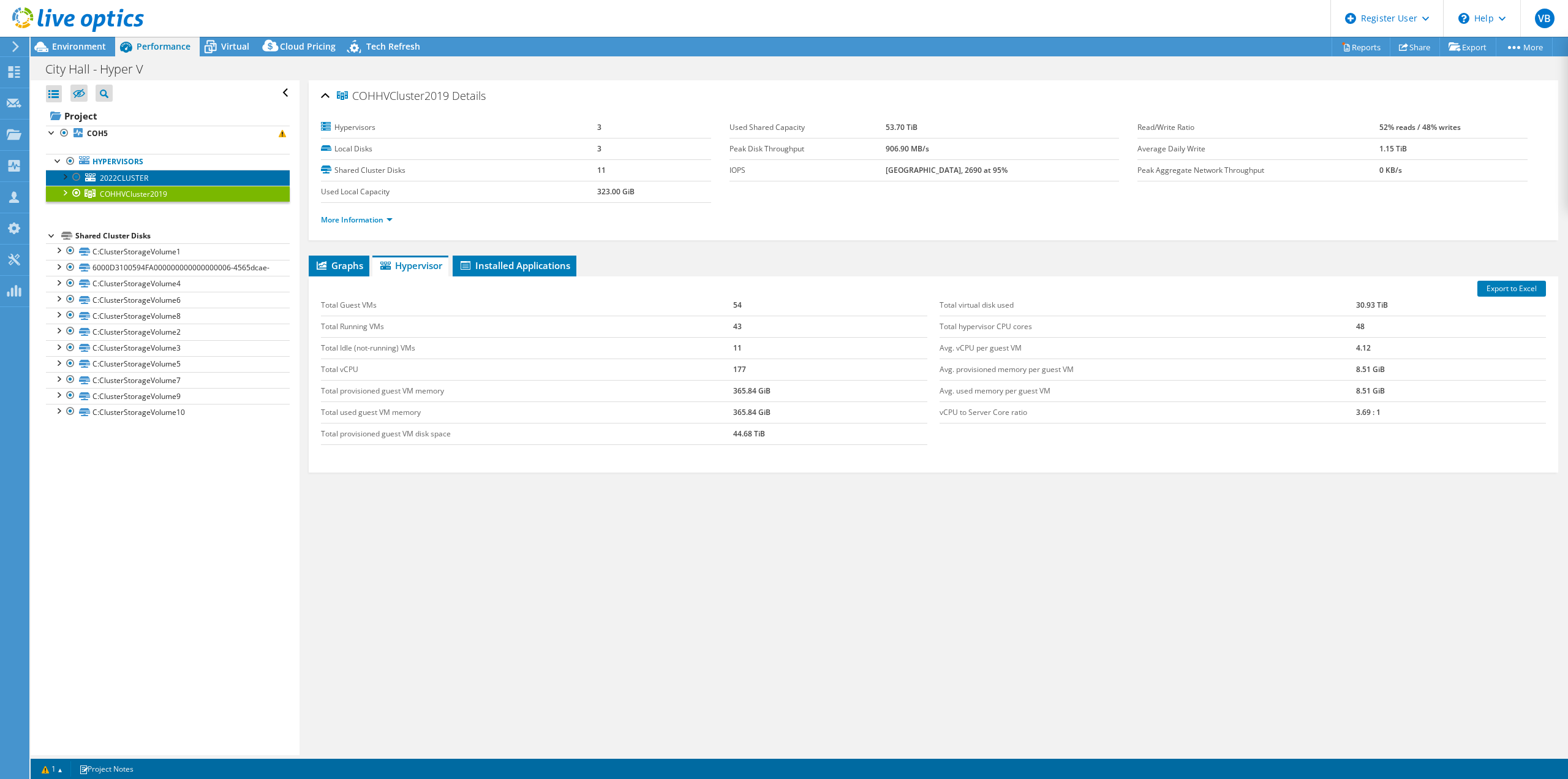
click at [203, 177] on link "2022CLUSTER" at bounding box center [167, 177] width 244 height 16
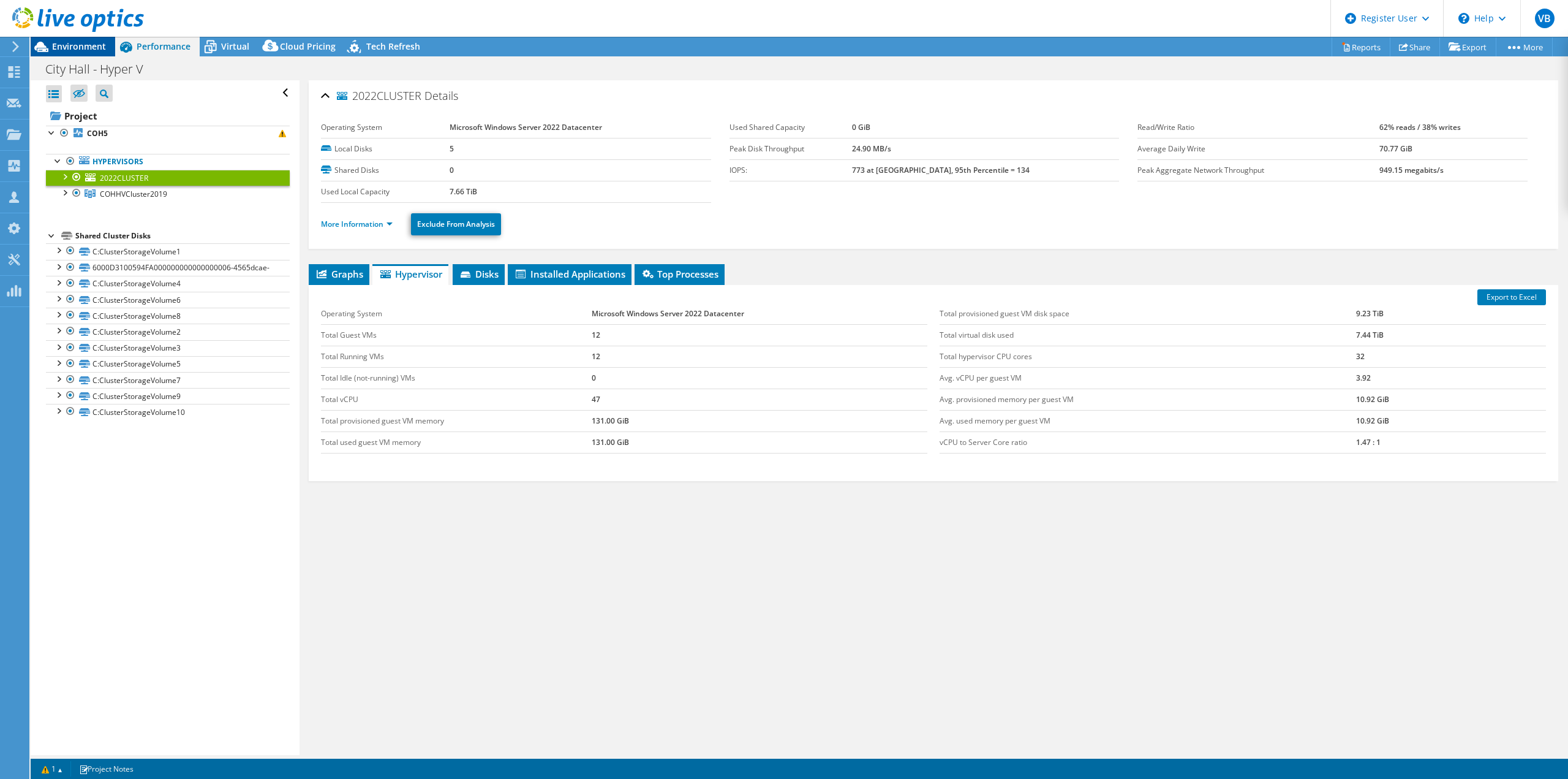
click at [97, 50] on span "Environment" at bounding box center [79, 46] width 54 height 12
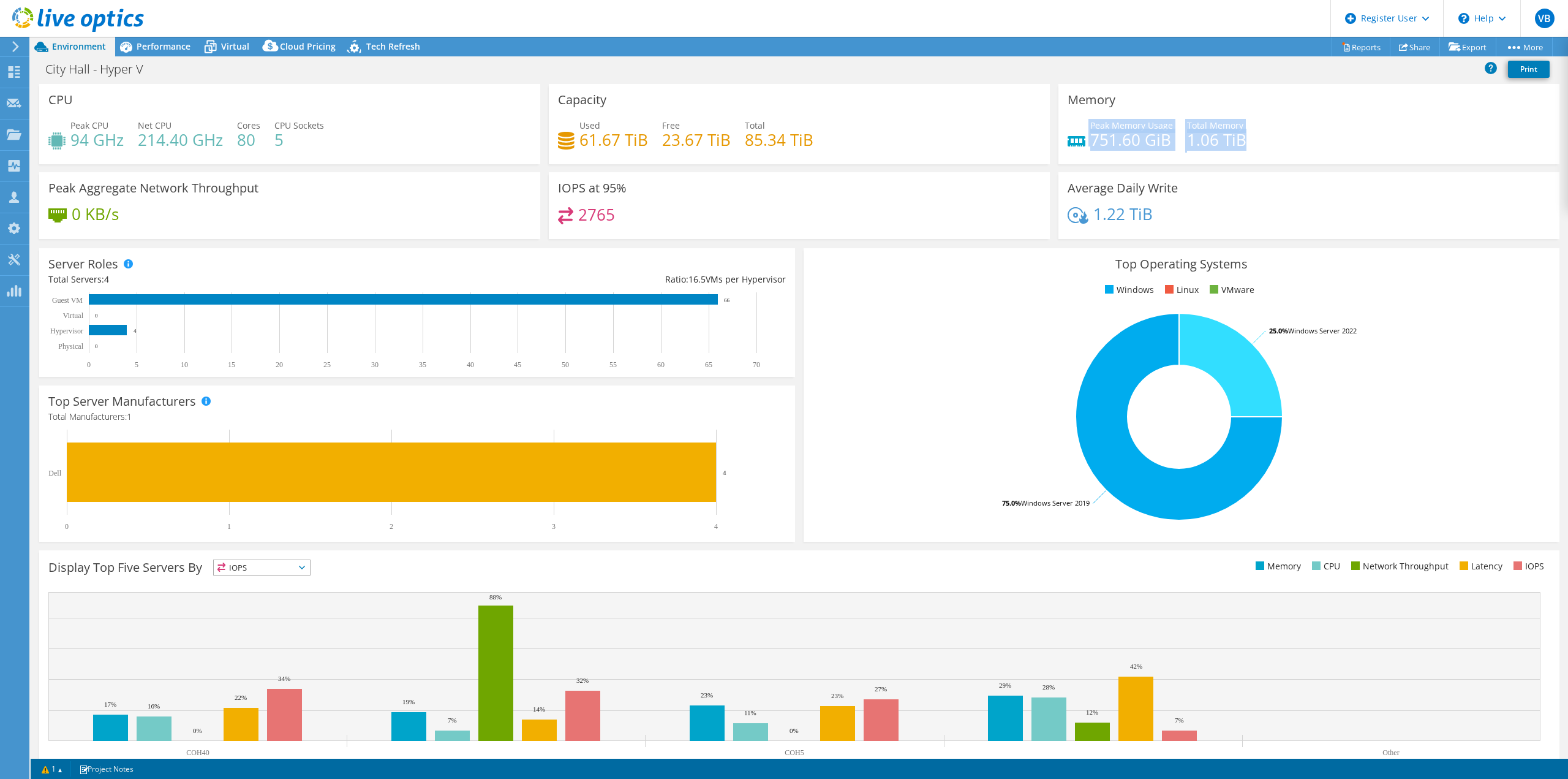
drag, startPoint x: 1080, startPoint y: 143, endPoint x: 1183, endPoint y: 156, distance: 103.8
click at [1183, 156] on div "Peak Memory Usage 751.60 GiB Total Memory 1.06 TiB" at bounding box center [1308, 139] width 483 height 40
click at [1172, 133] on div "Peak Memory Usage 751.60 GiB Total Memory 1.06 TiB" at bounding box center [1308, 139] width 483 height 40
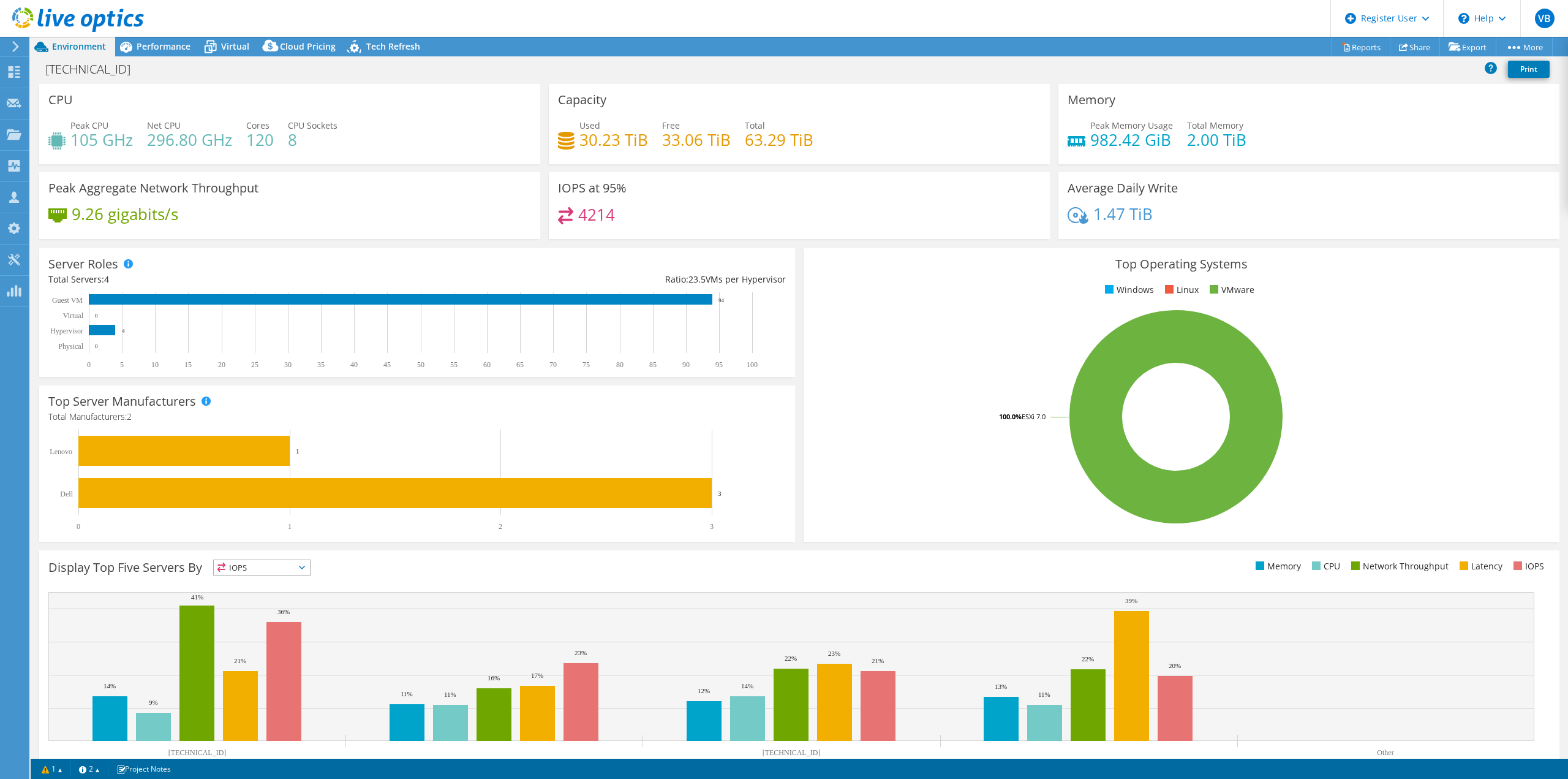
select select "USD"
drag, startPoint x: 643, startPoint y: 138, endPoint x: 578, endPoint y: 147, distance: 65.6
click at [579, 146] on h4 "30.23 TiB" at bounding box center [613, 139] width 68 height 13
click at [181, 47] on span "Performance" at bounding box center [164, 46] width 54 height 12
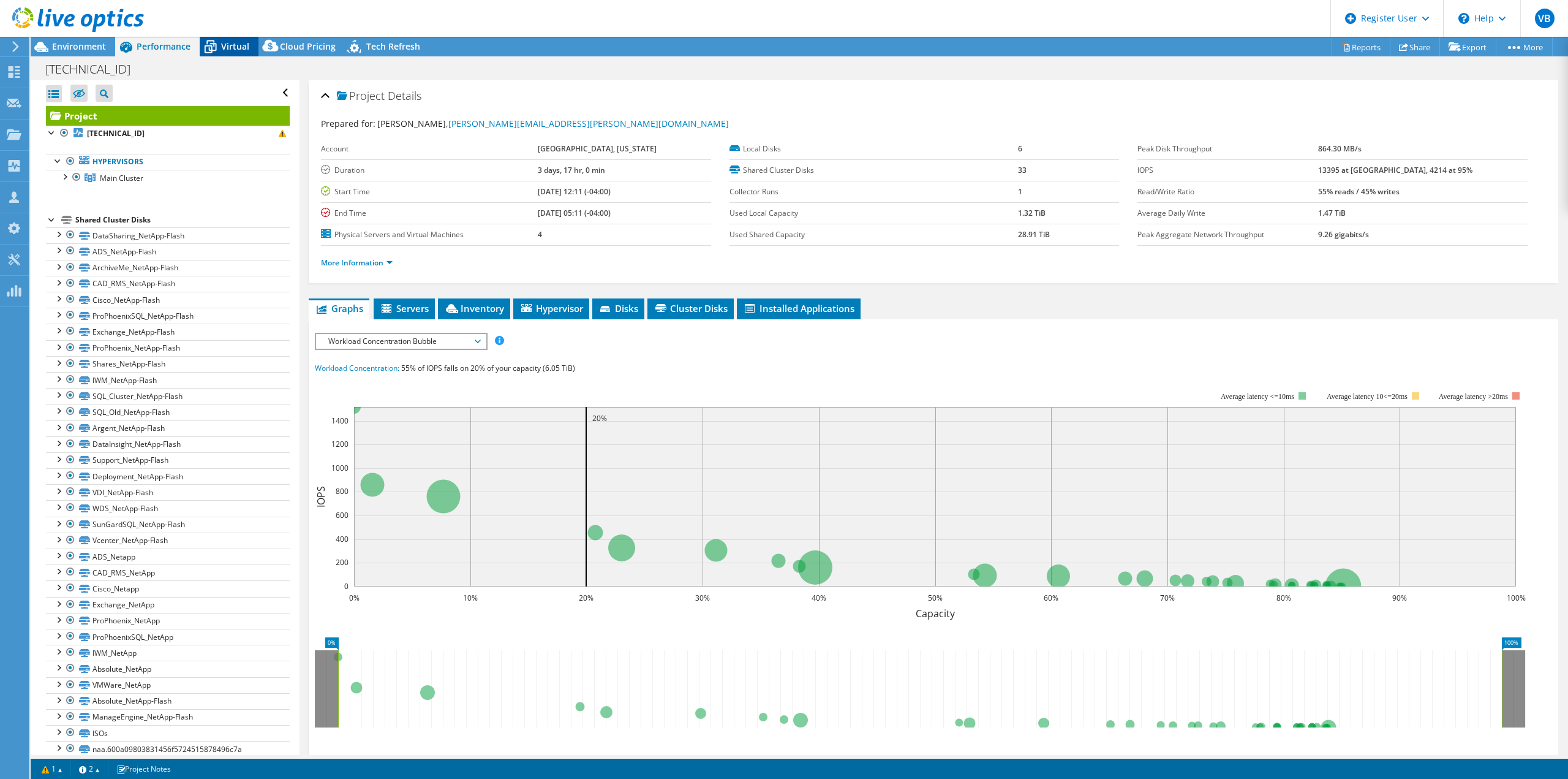
click at [230, 43] on span "Virtual" at bounding box center [235, 46] width 28 height 12
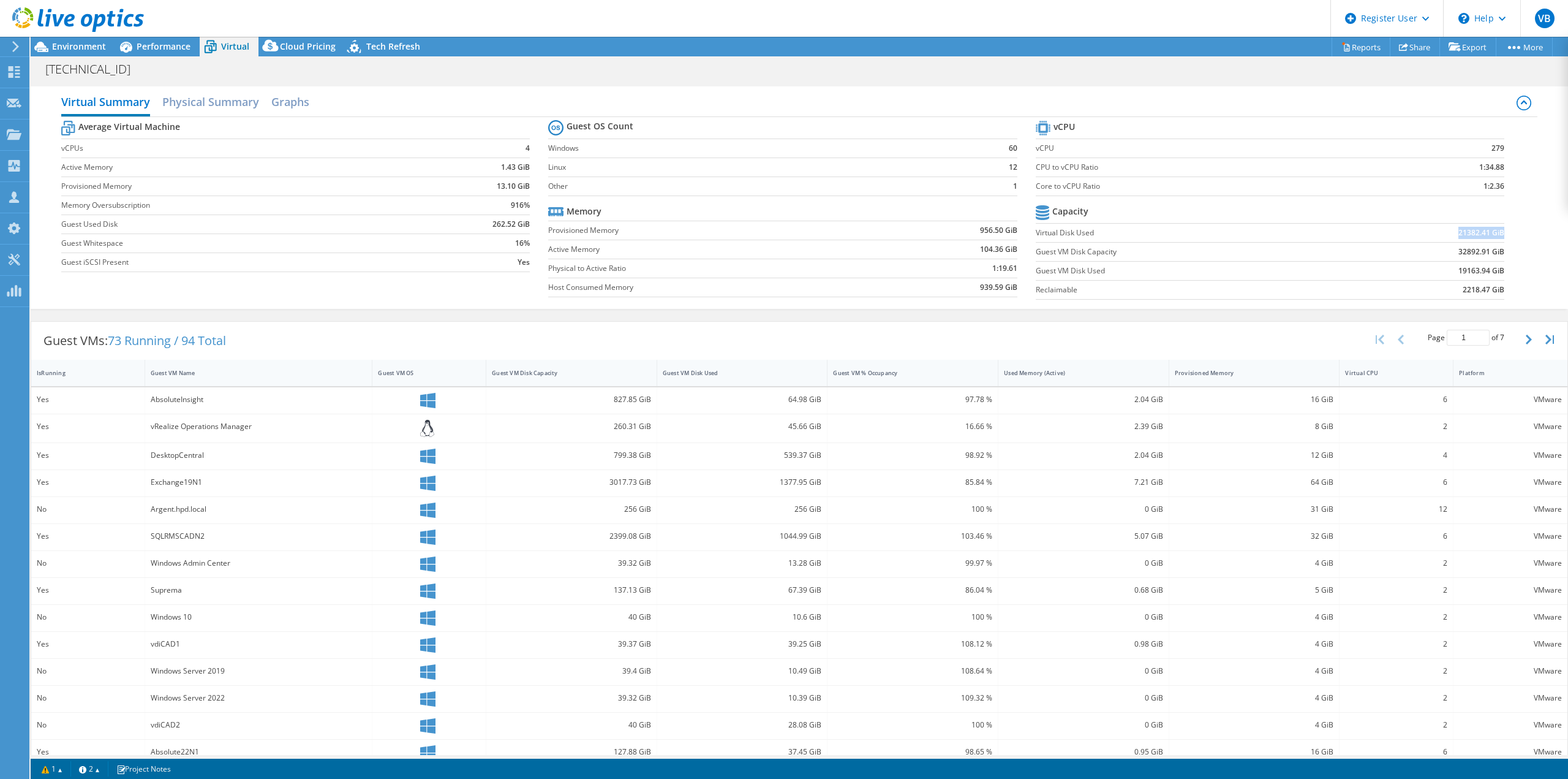
drag, startPoint x: 1446, startPoint y: 233, endPoint x: 1493, endPoint y: 228, distance: 47.3
click at [1493, 228] on td "21382.41 GiB" at bounding box center [1422, 233] width 162 height 19
click at [90, 50] on span "Environment" at bounding box center [79, 46] width 54 height 12
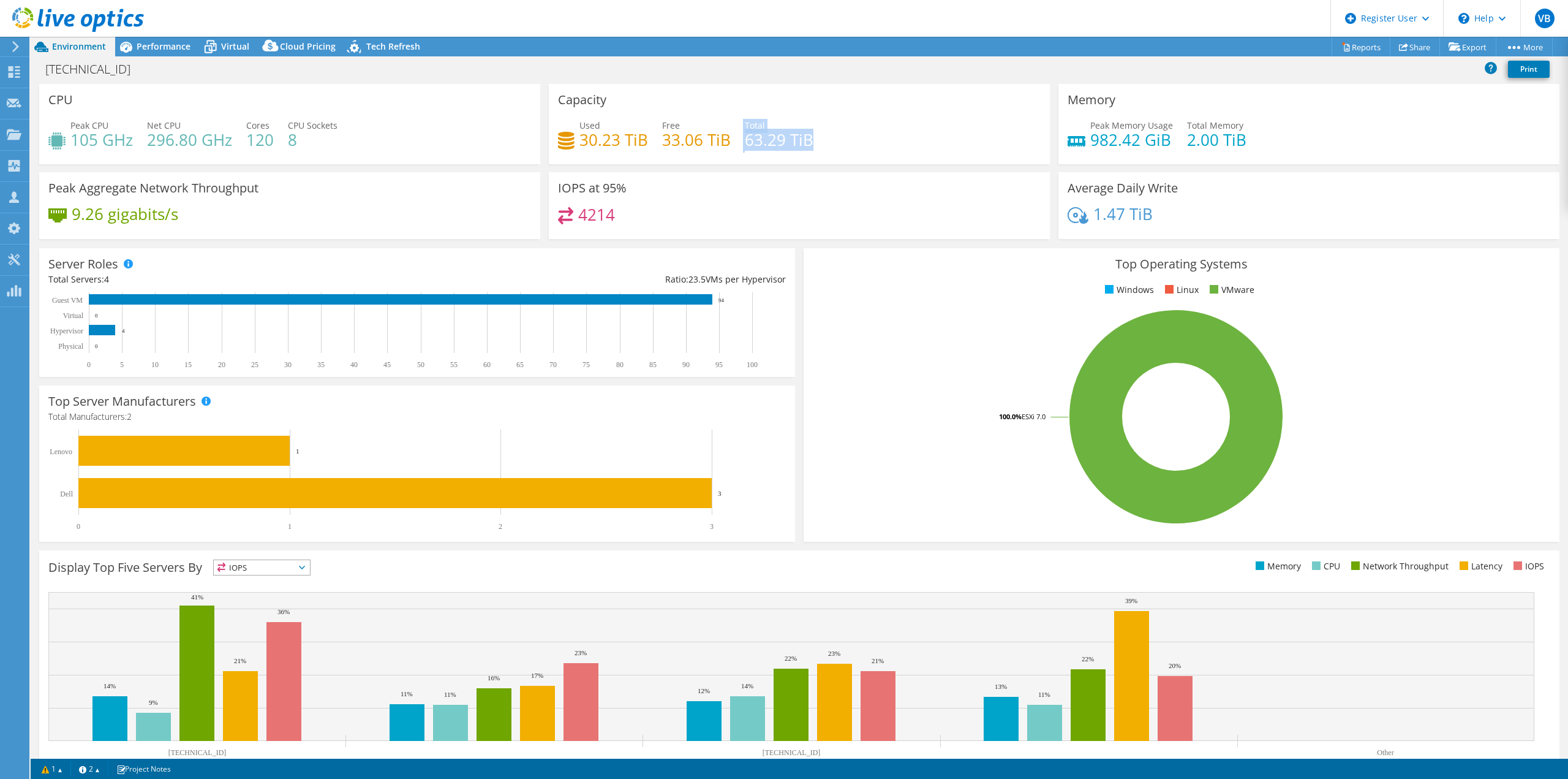
drag, startPoint x: 736, startPoint y: 143, endPoint x: 820, endPoint y: 139, distance: 84.1
click at [820, 139] on div "Used 30.23 TiB Free 33.06 TiB Total 63.29 TiB" at bounding box center [799, 139] width 483 height 40
click at [167, 53] on div "Performance" at bounding box center [157, 46] width 84 height 20
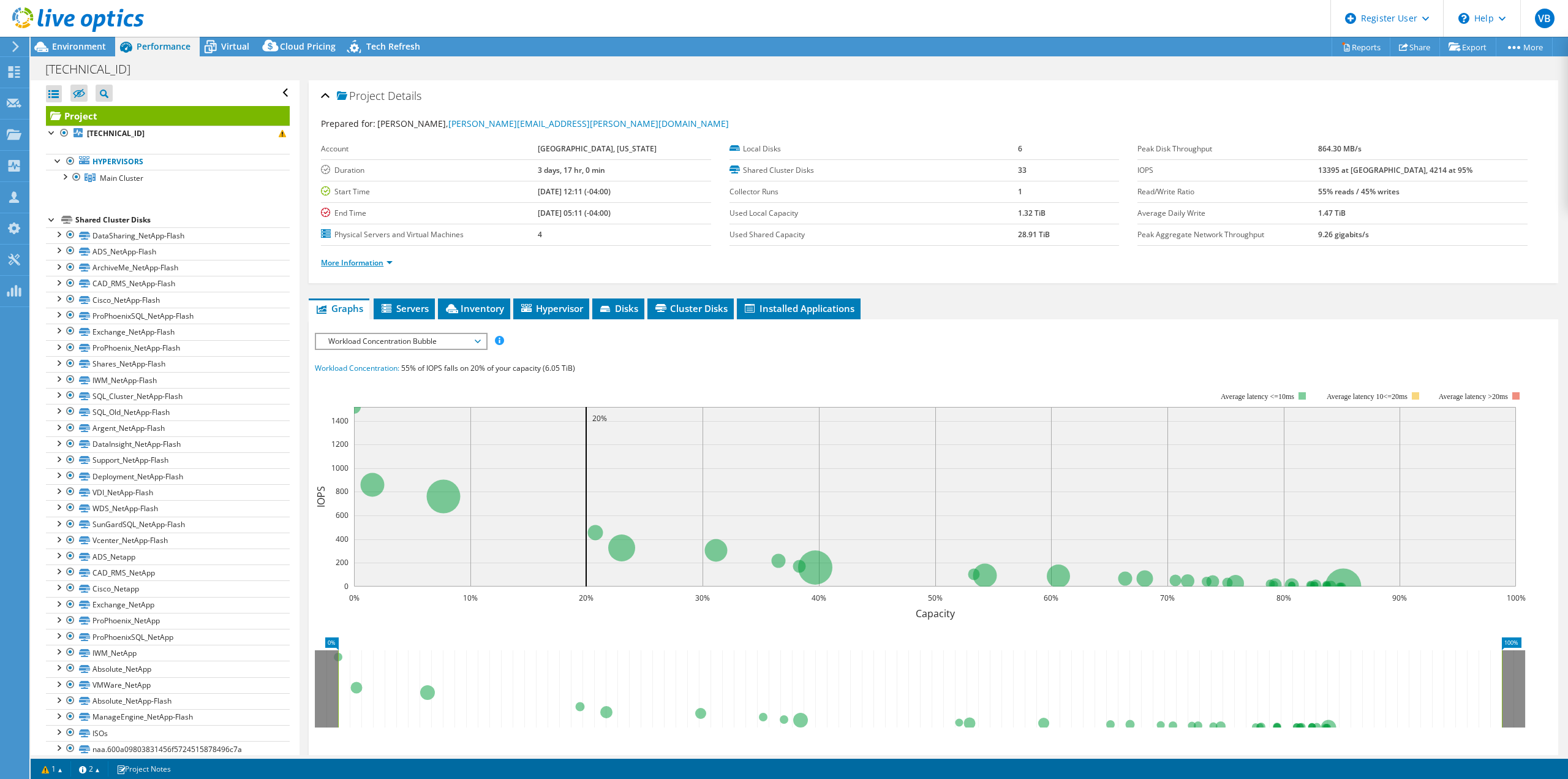
click at [378, 264] on link "More Information" at bounding box center [357, 262] width 72 height 10
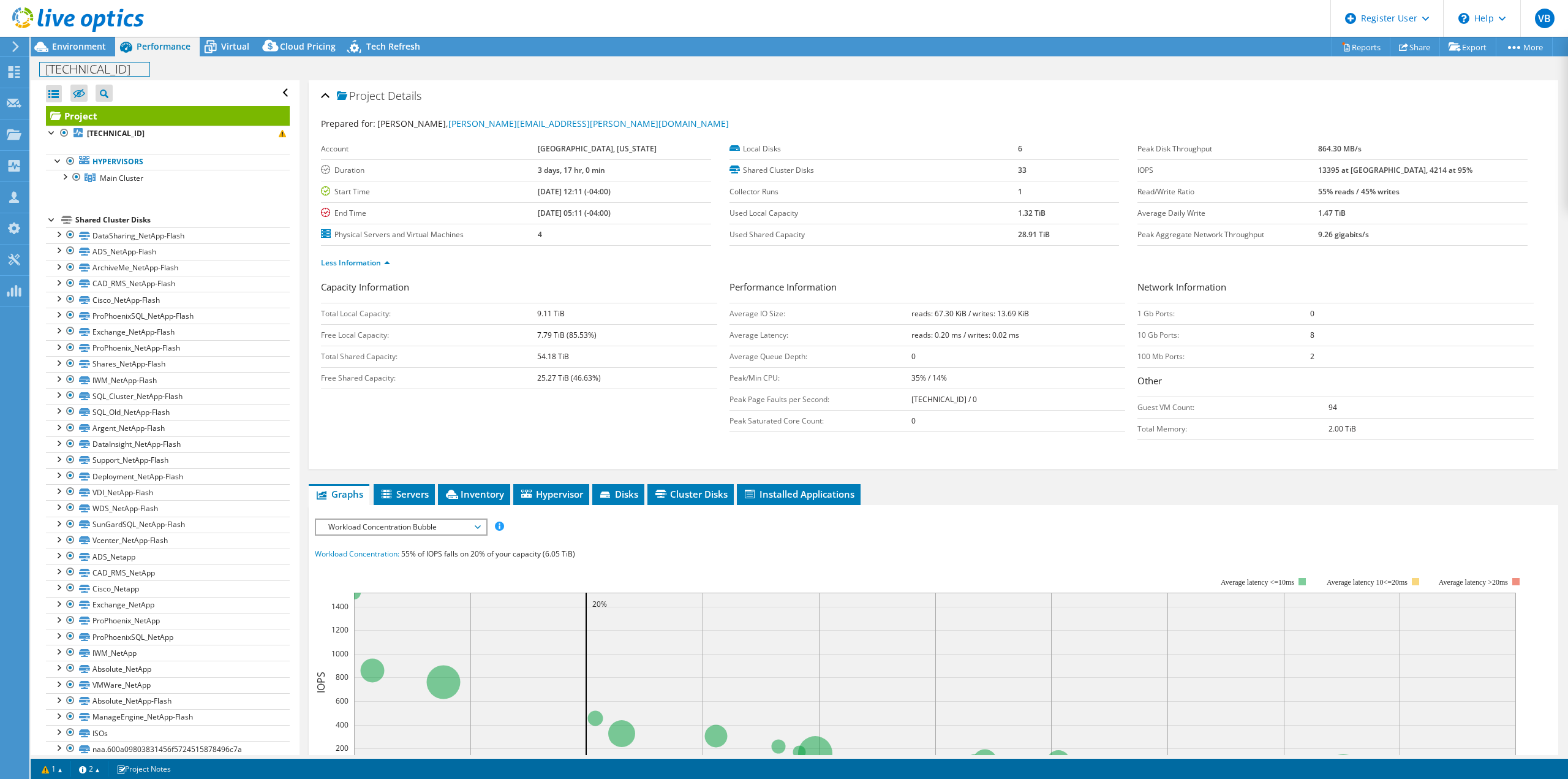
click at [79, 59] on div "172.20.100.2 Print" at bounding box center [799, 68] width 1537 height 22
click at [83, 45] on span "Environment" at bounding box center [79, 46] width 54 height 12
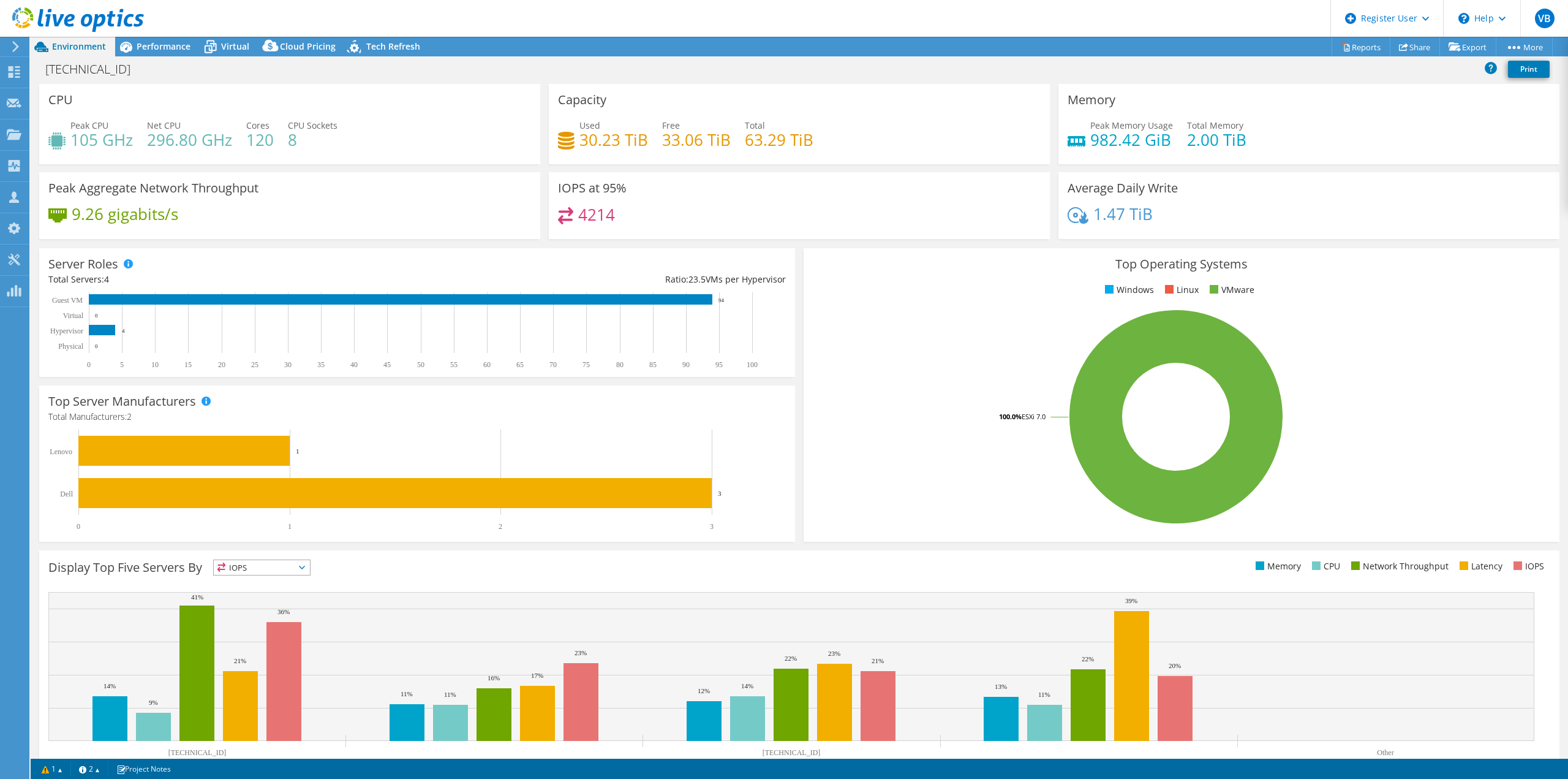
click at [727, 184] on div "IOPS at 95% 4214" at bounding box center [800, 205] width 501 height 67
click at [1342, 44] on icon at bounding box center [1346, 47] width 9 height 9
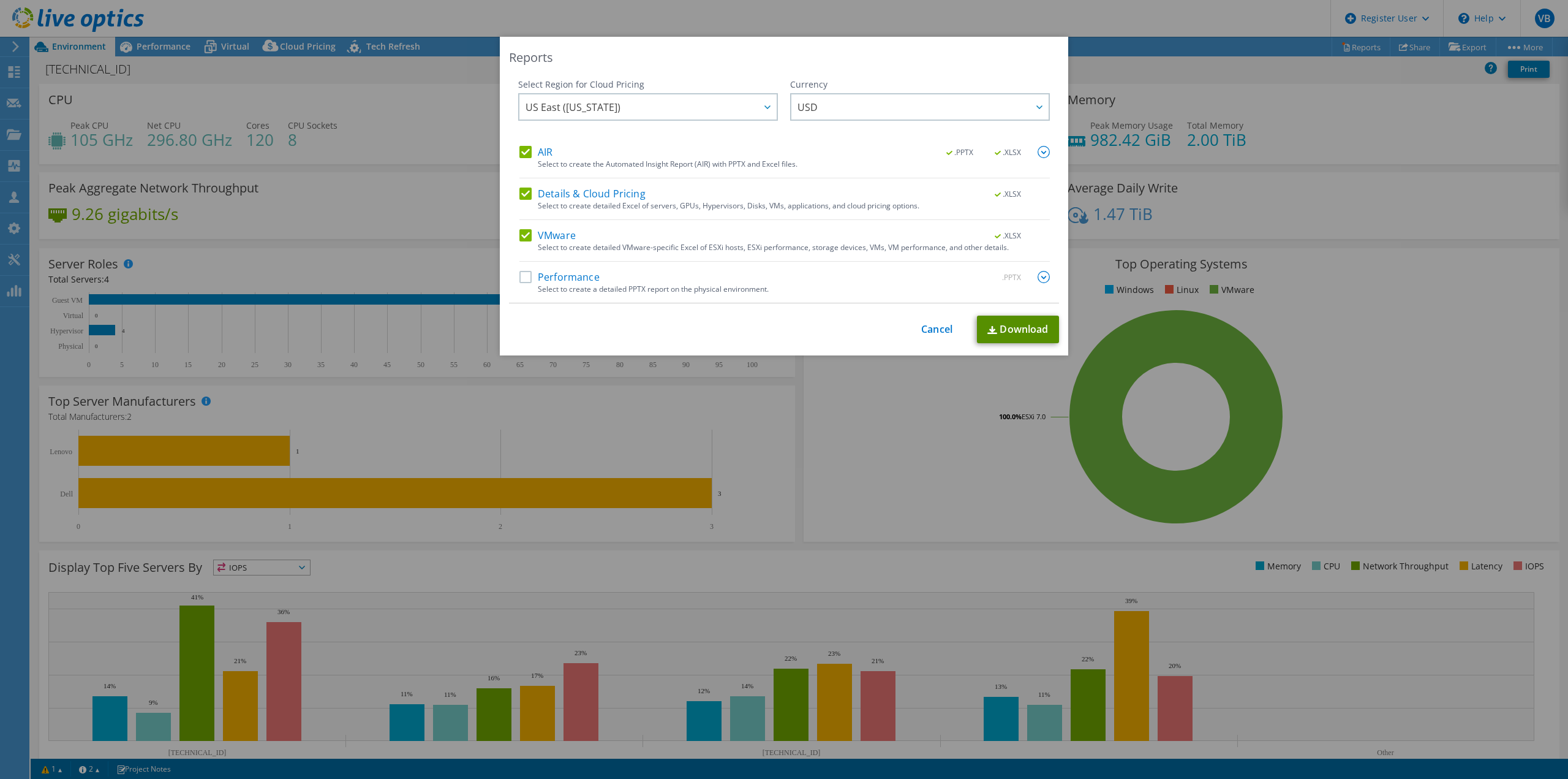
click at [993, 327] on link "Download" at bounding box center [1018, 329] width 82 height 28
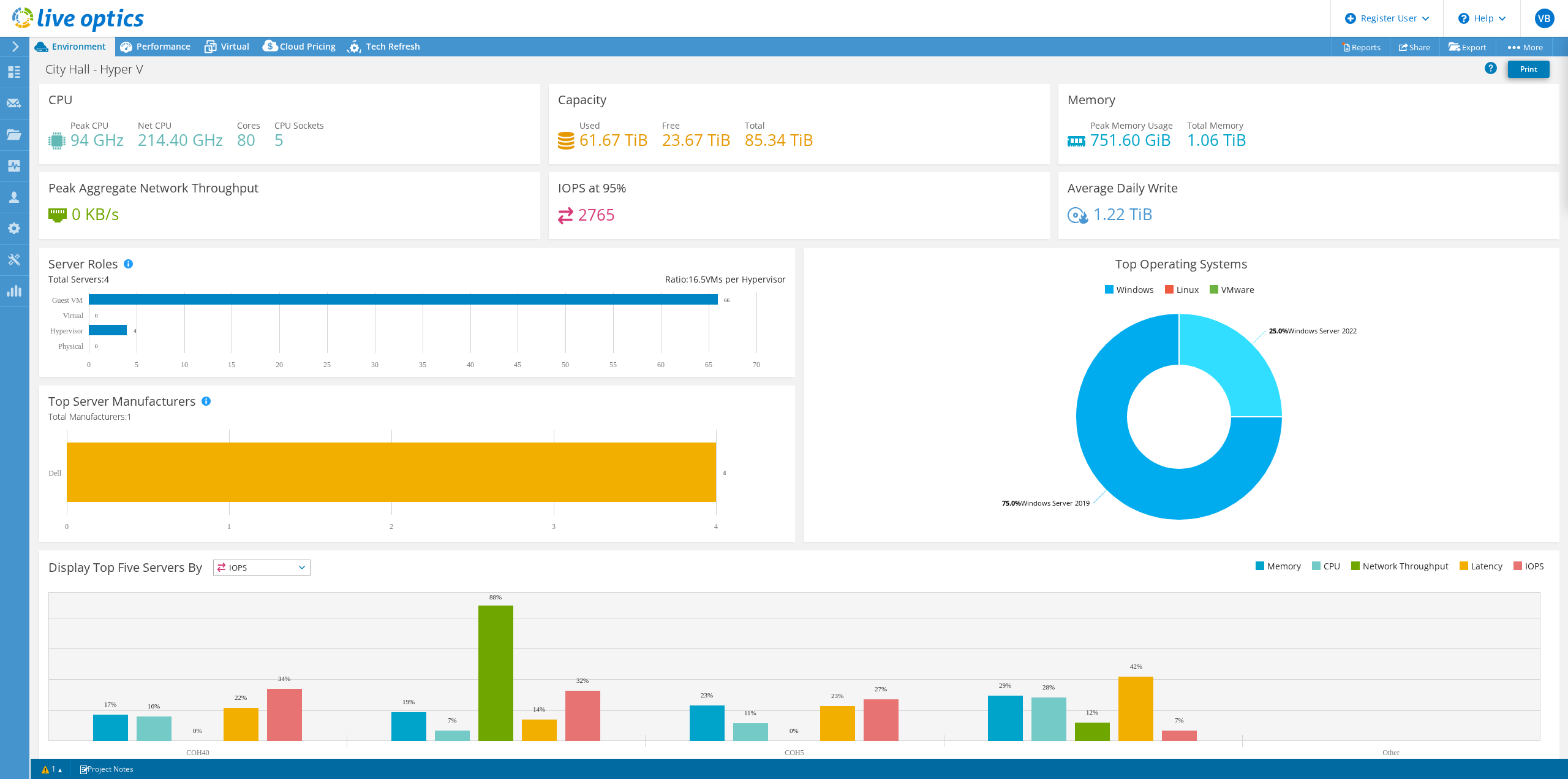
select select "USD"
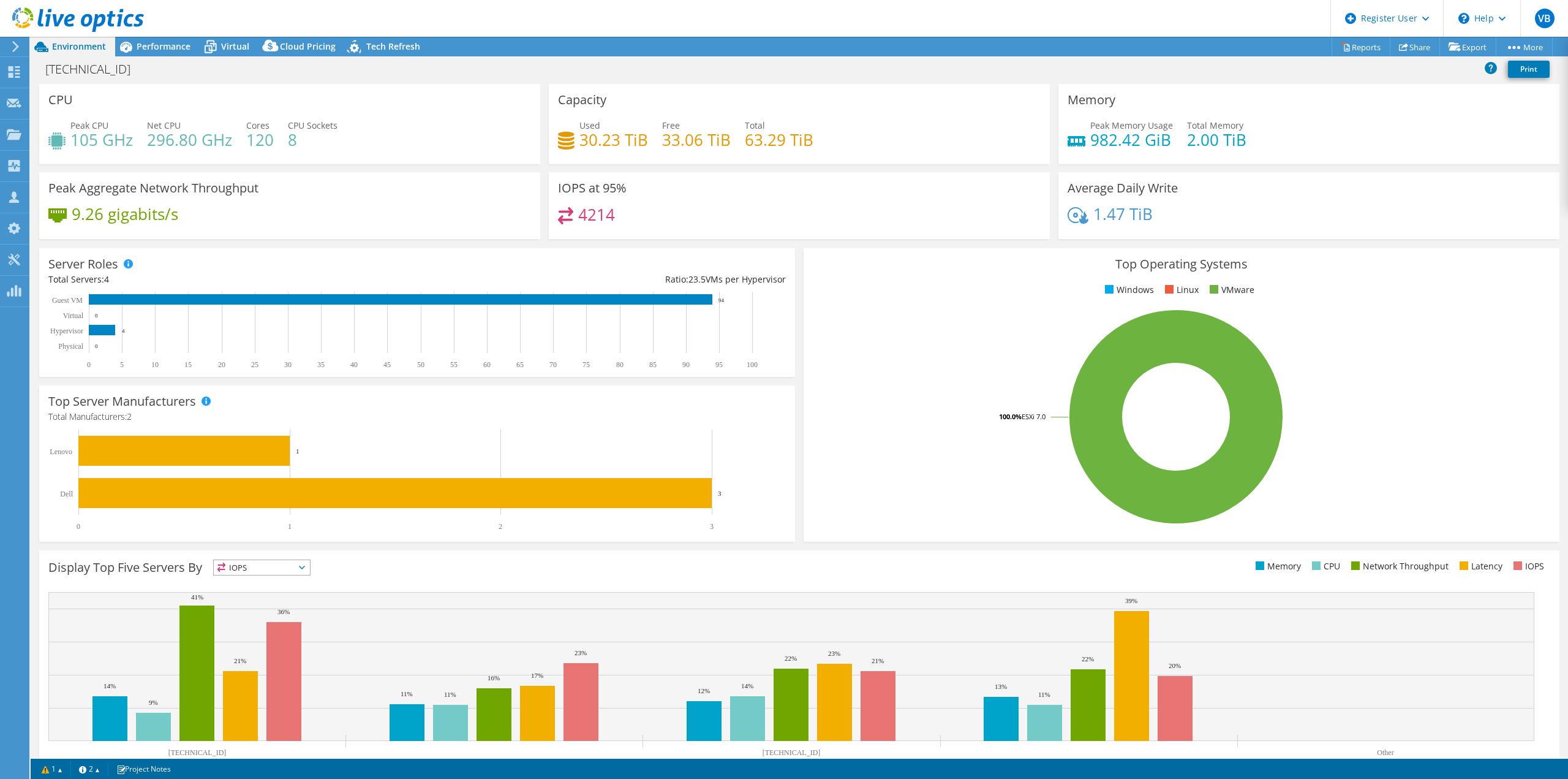
select select "USD"
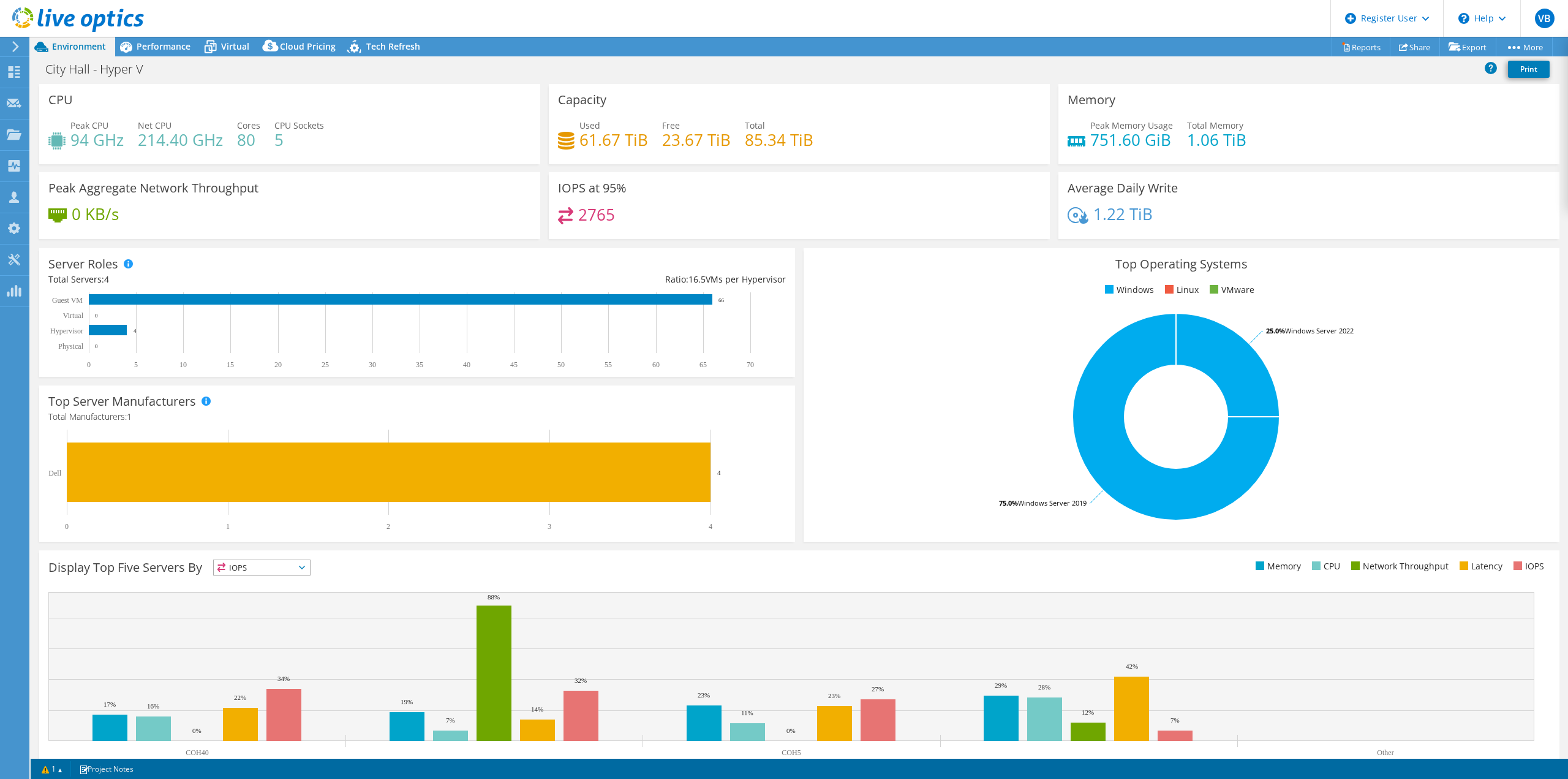
select select "USD"
